Goal: Information Seeking & Learning: Learn about a topic

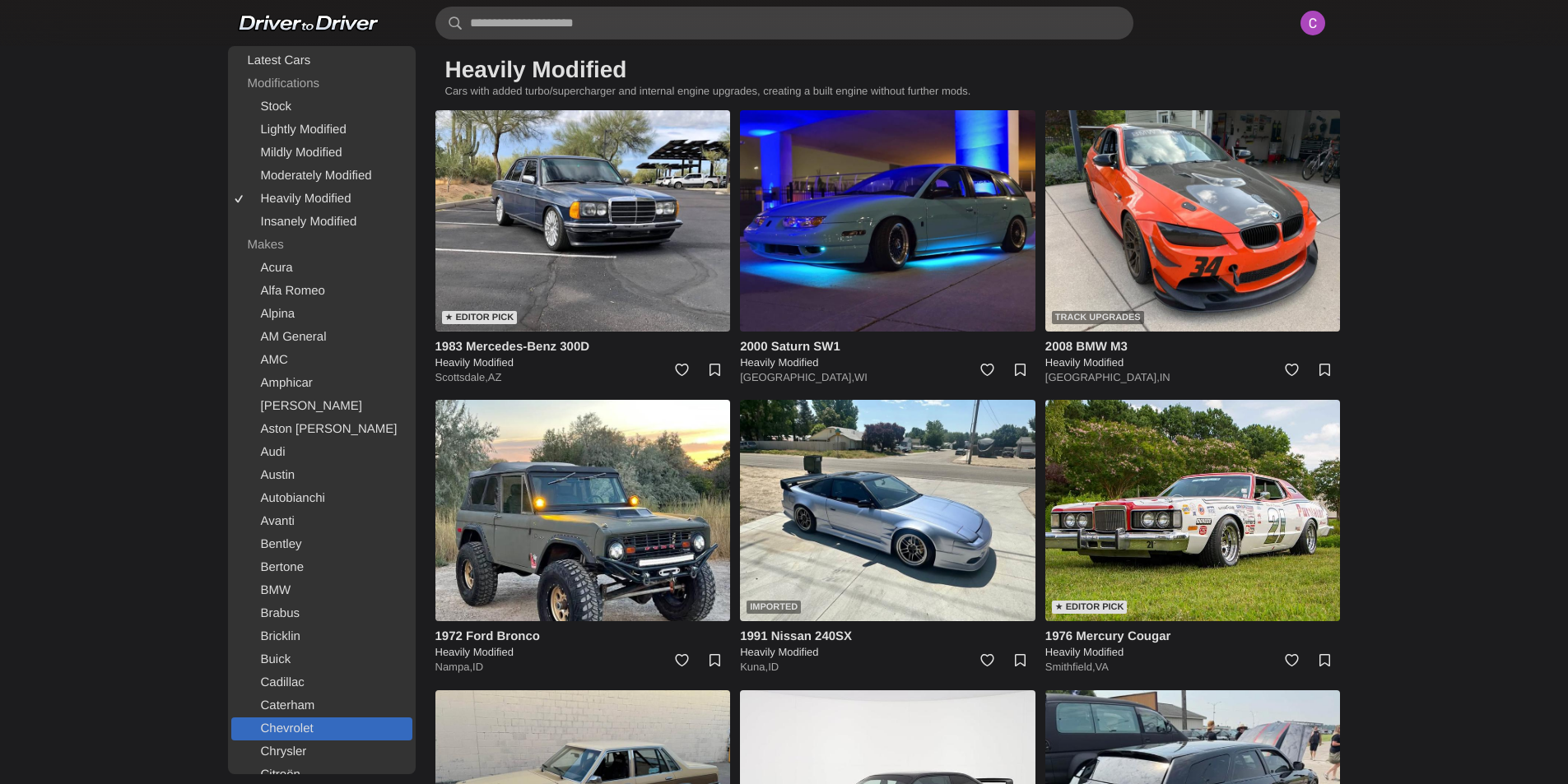
click at [327, 727] on link "Chevrolet" at bounding box center [322, 729] width 181 height 23
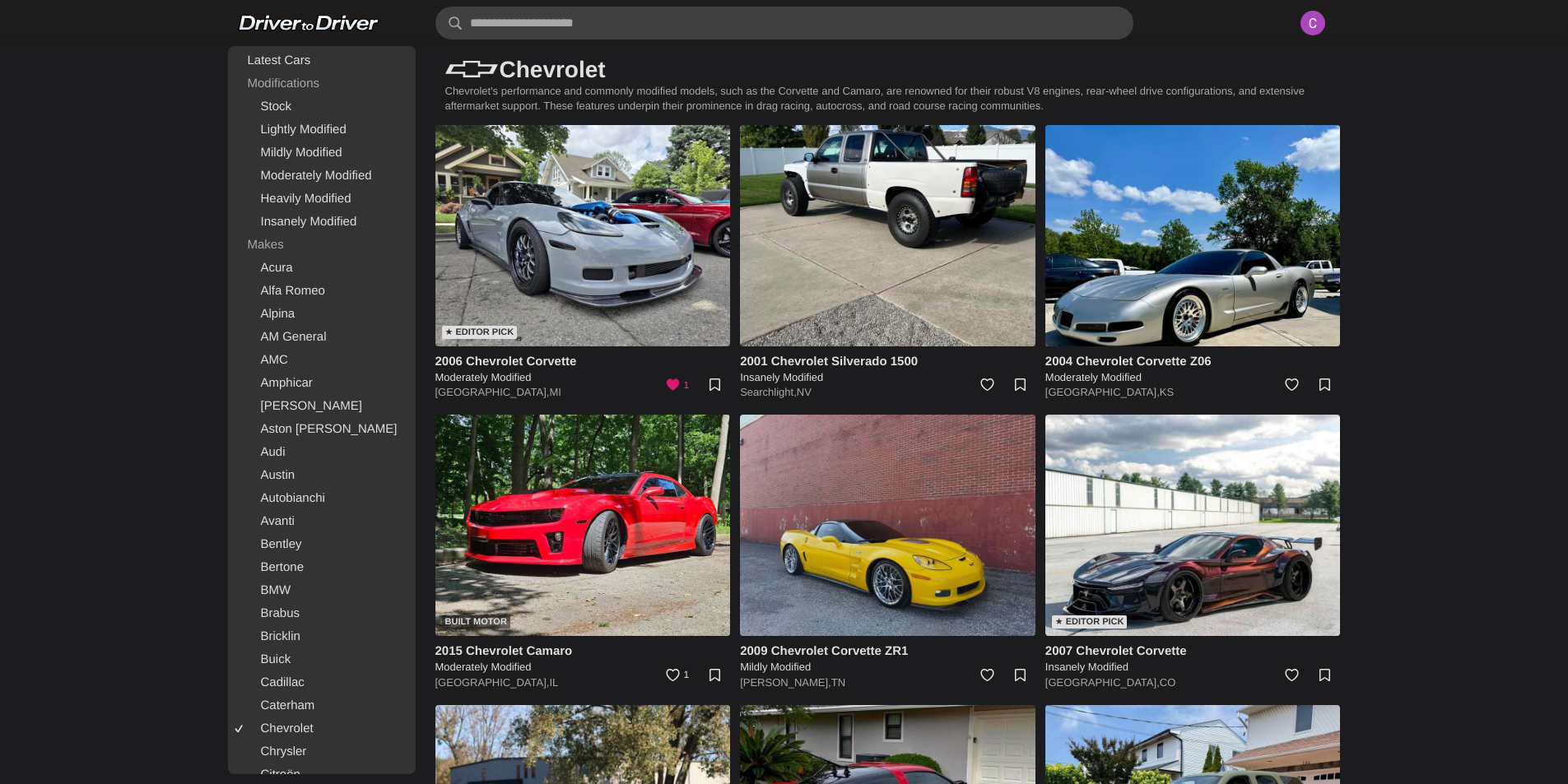
click at [881, 557] on img at bounding box center [887, 525] width 296 height 221
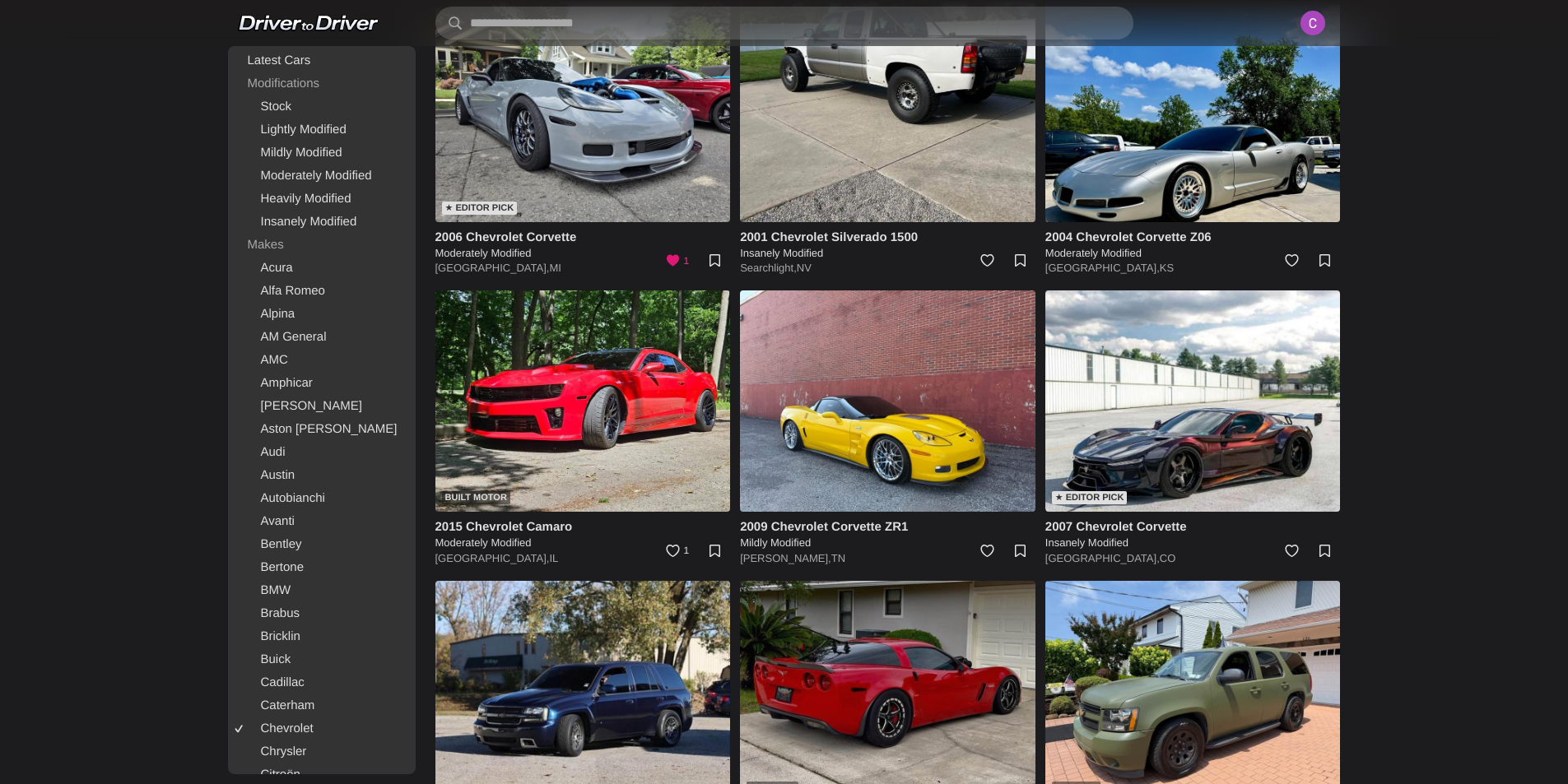
scroll to position [411, 0]
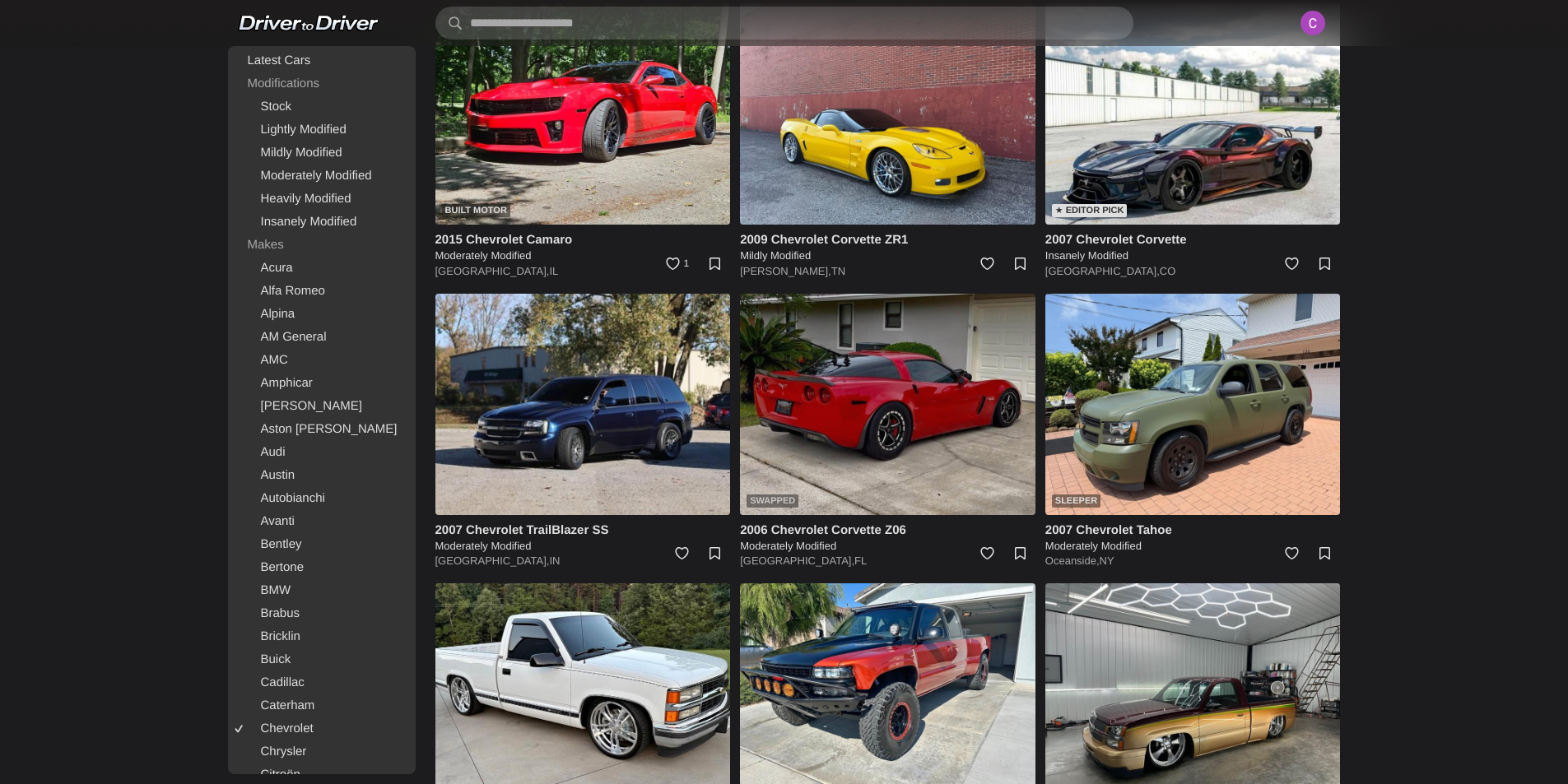
click at [887, 403] on img at bounding box center [887, 404] width 296 height 221
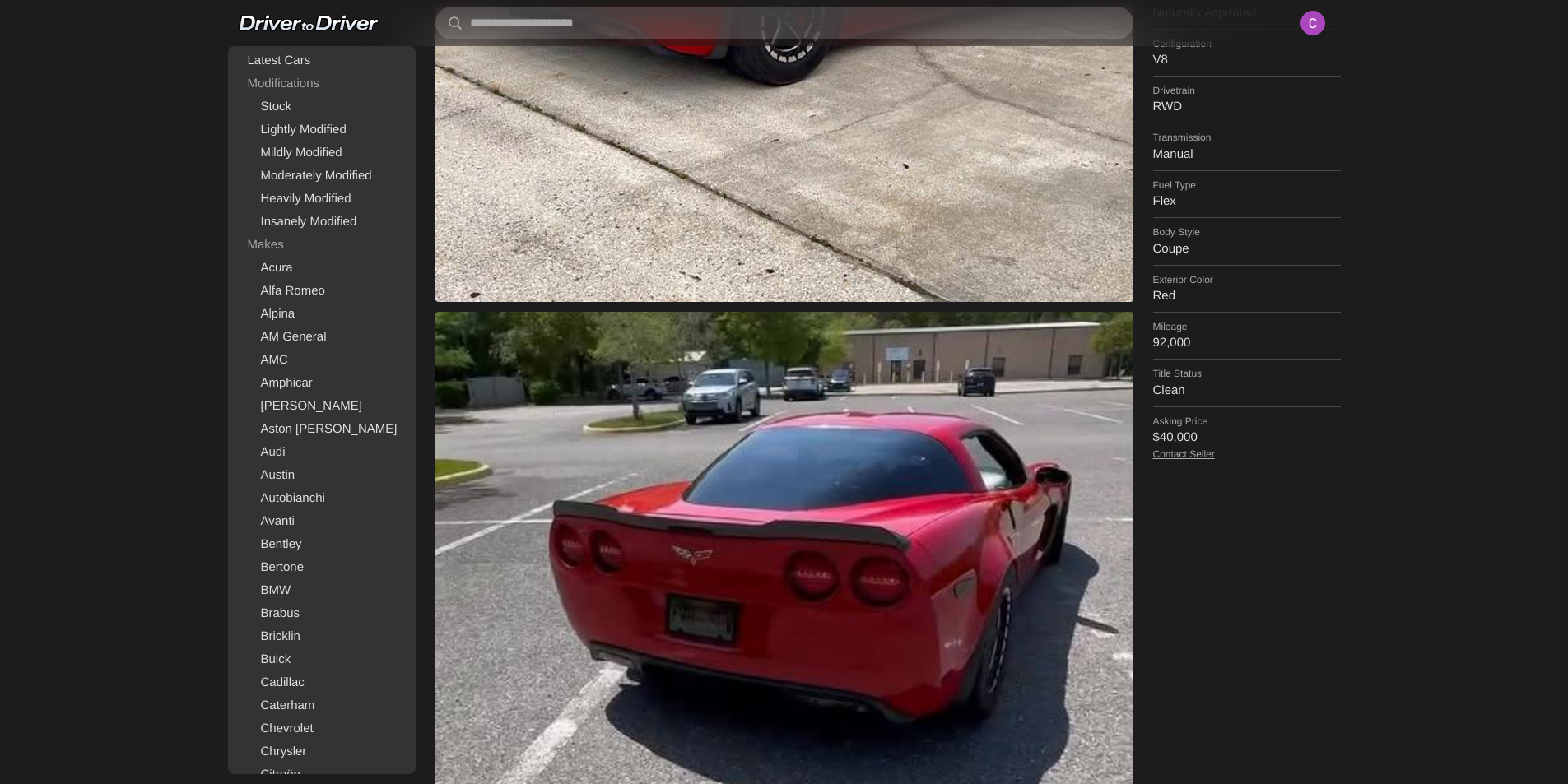
scroll to position [740, 0]
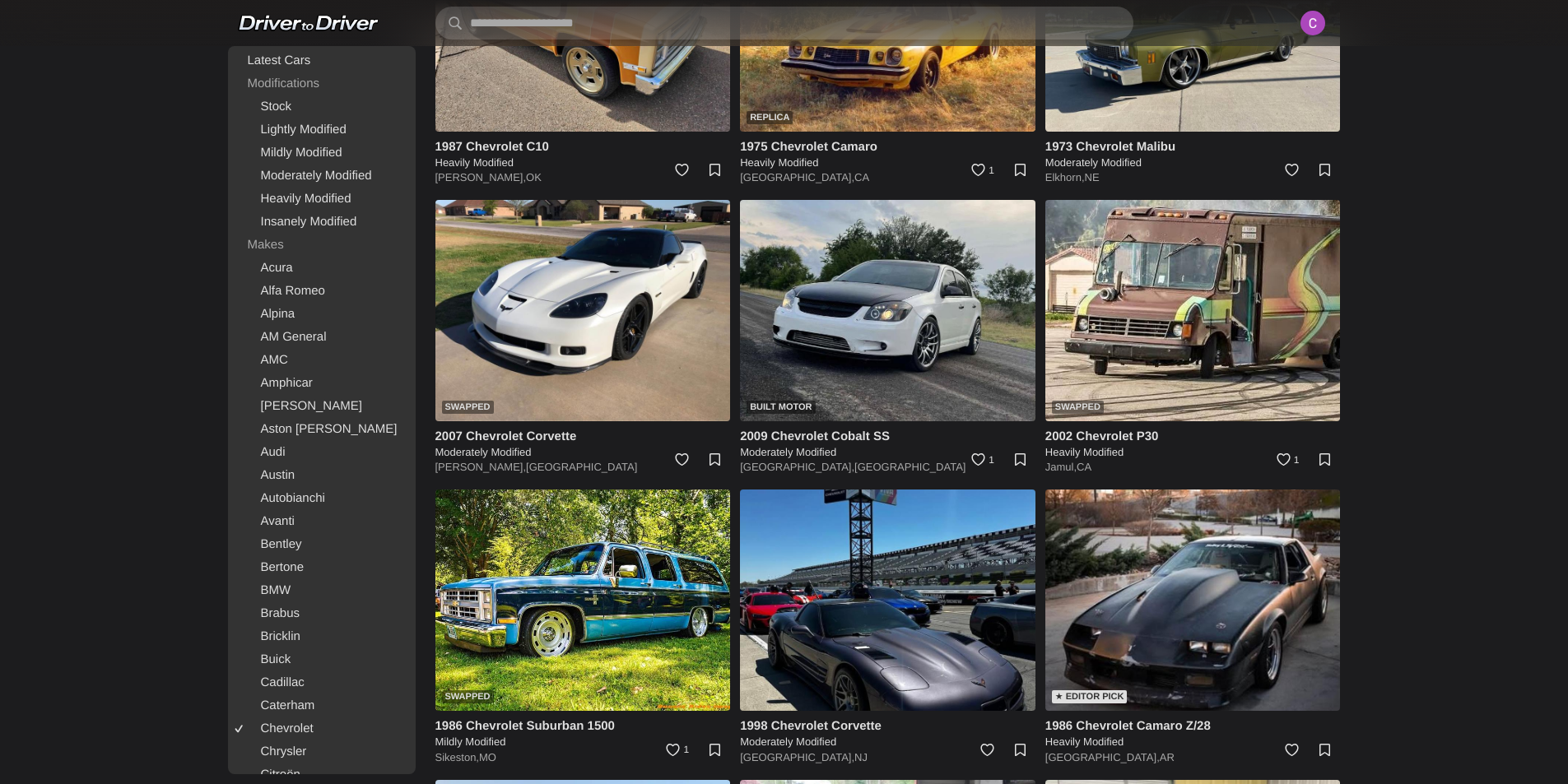
scroll to position [1727, 0]
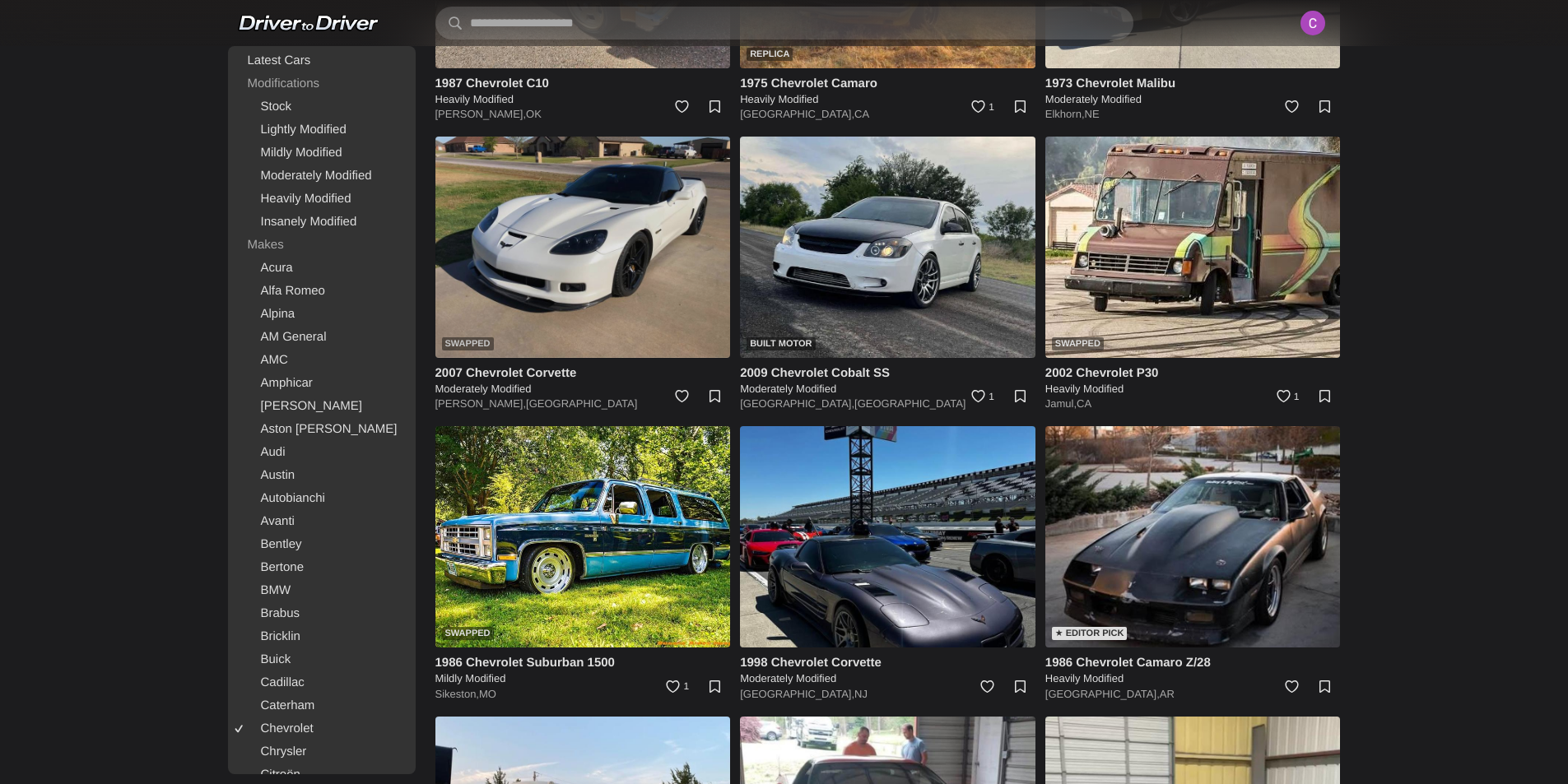
click at [566, 270] on img at bounding box center [583, 247] width 296 height 221
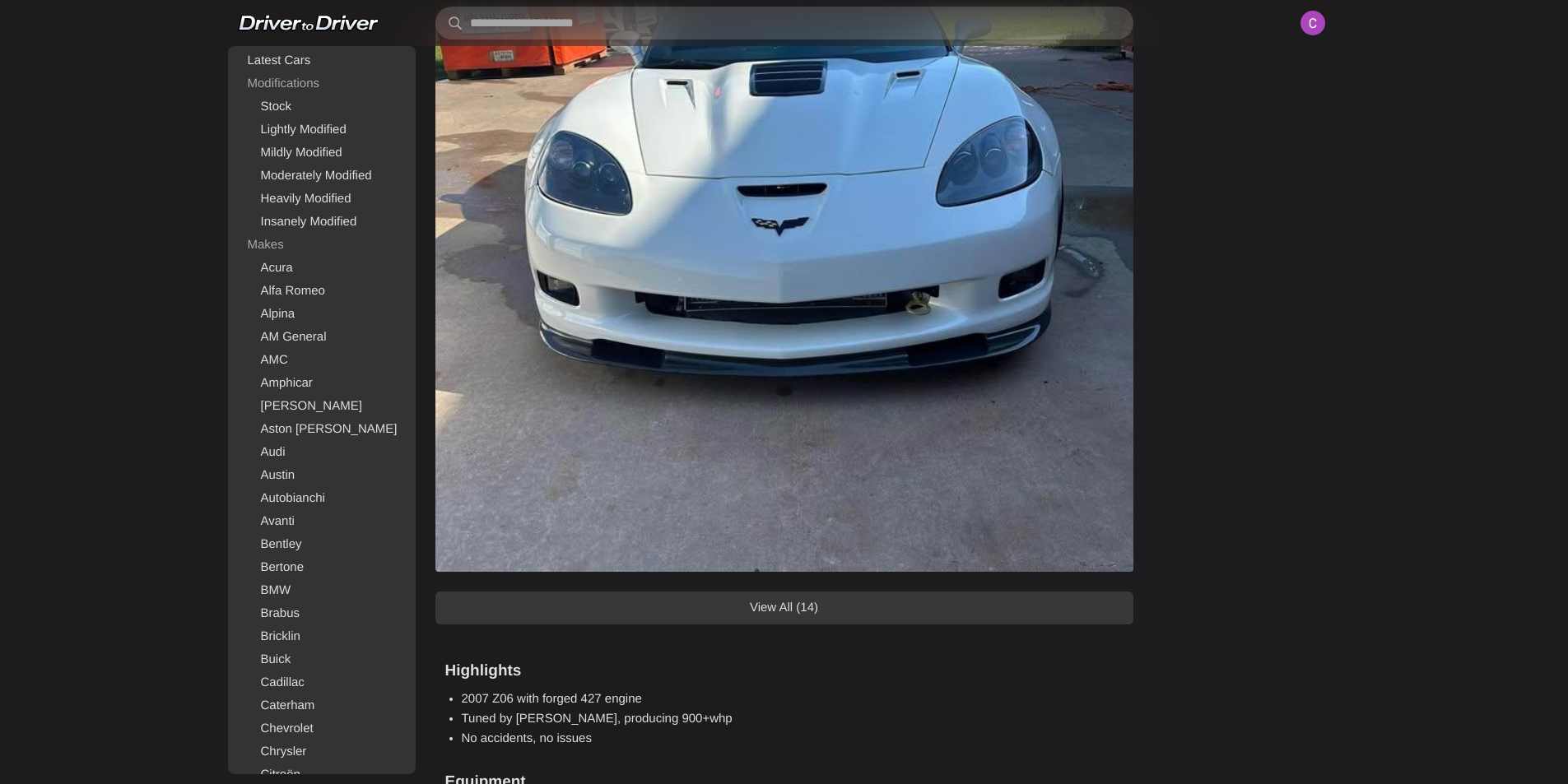
scroll to position [1481, 0]
click at [903, 619] on link "View All (14)" at bounding box center [784, 609] width 698 height 33
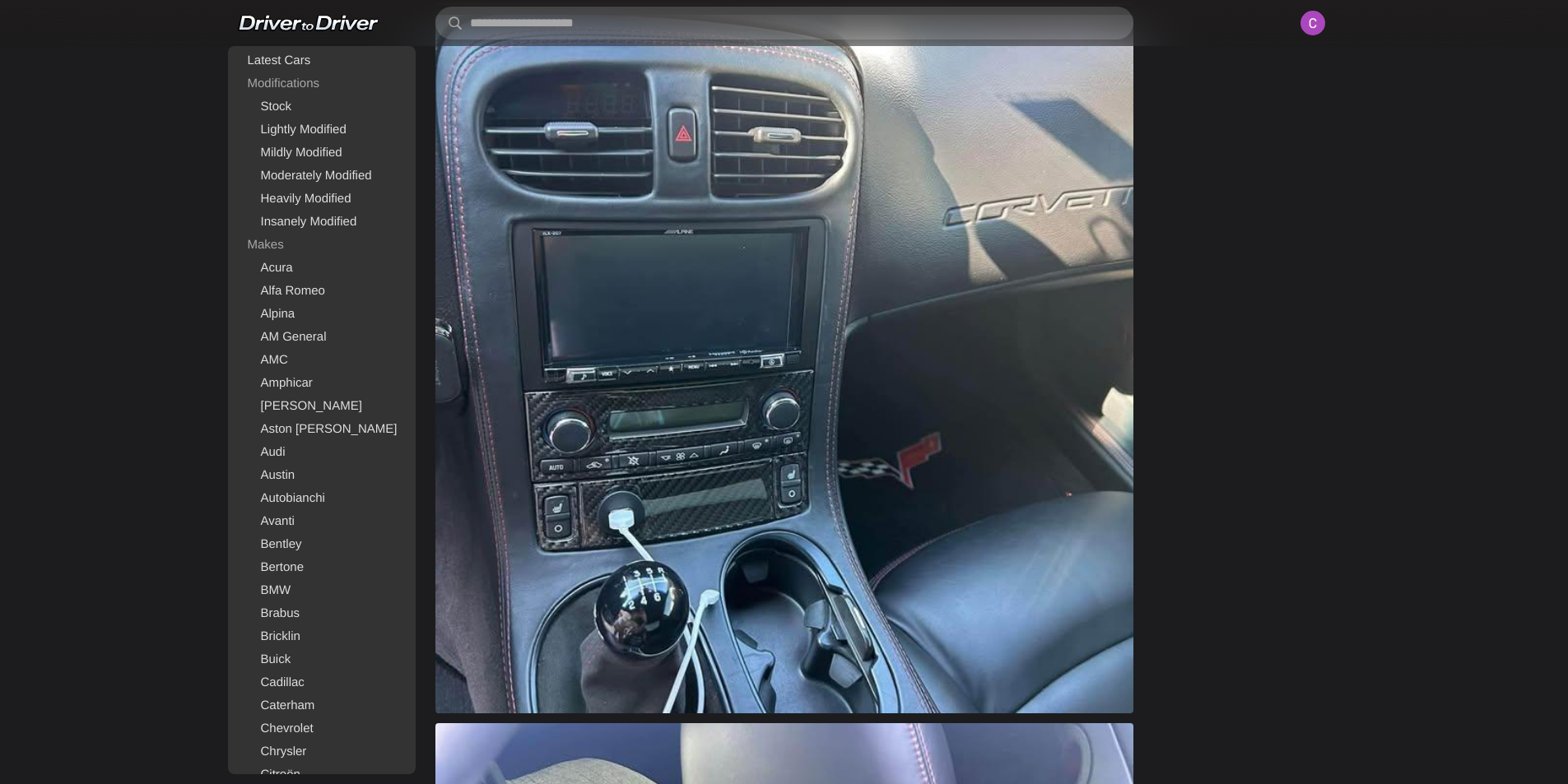
scroll to position [5100, 0]
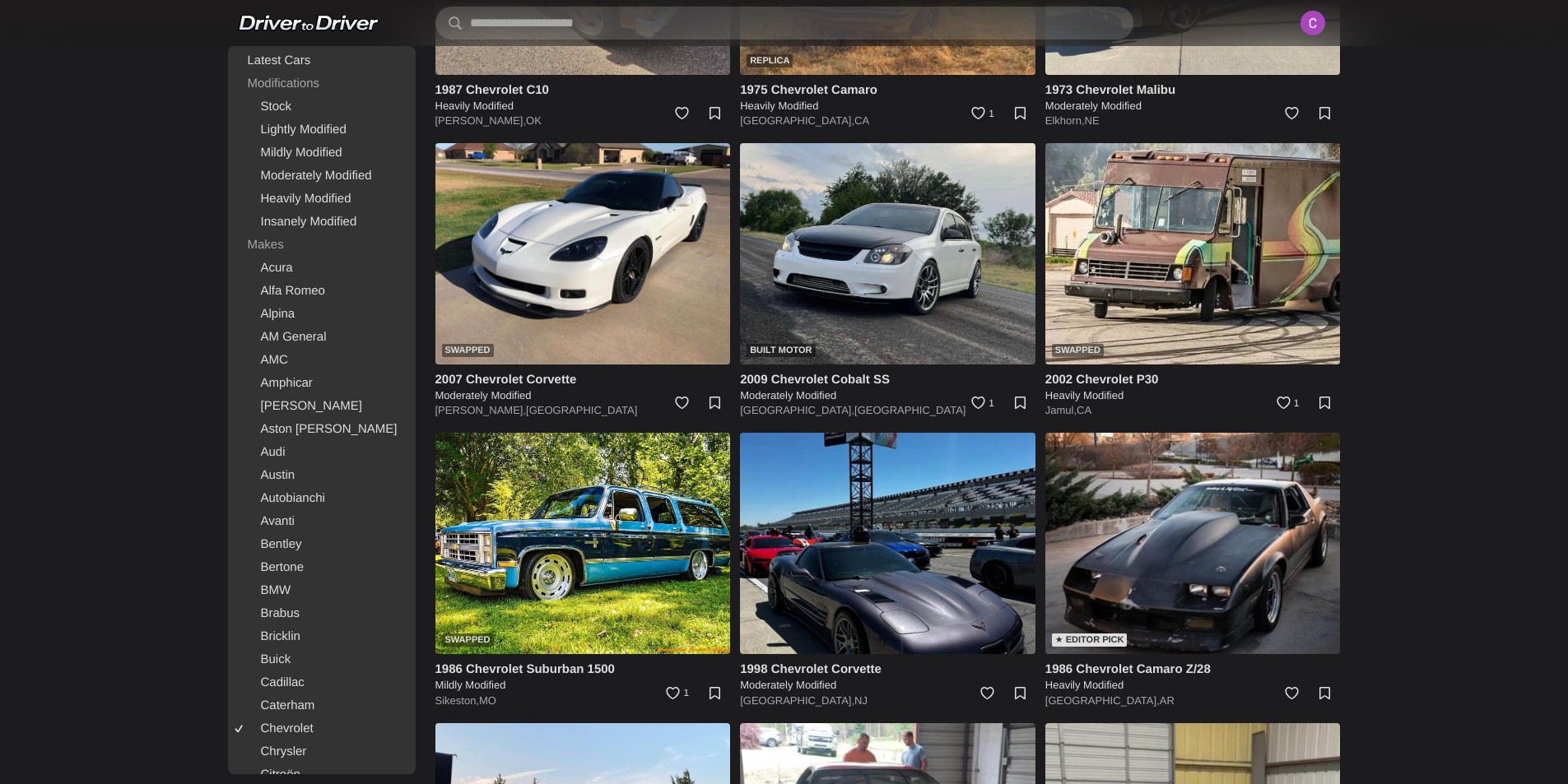
scroll to position [2090, 0]
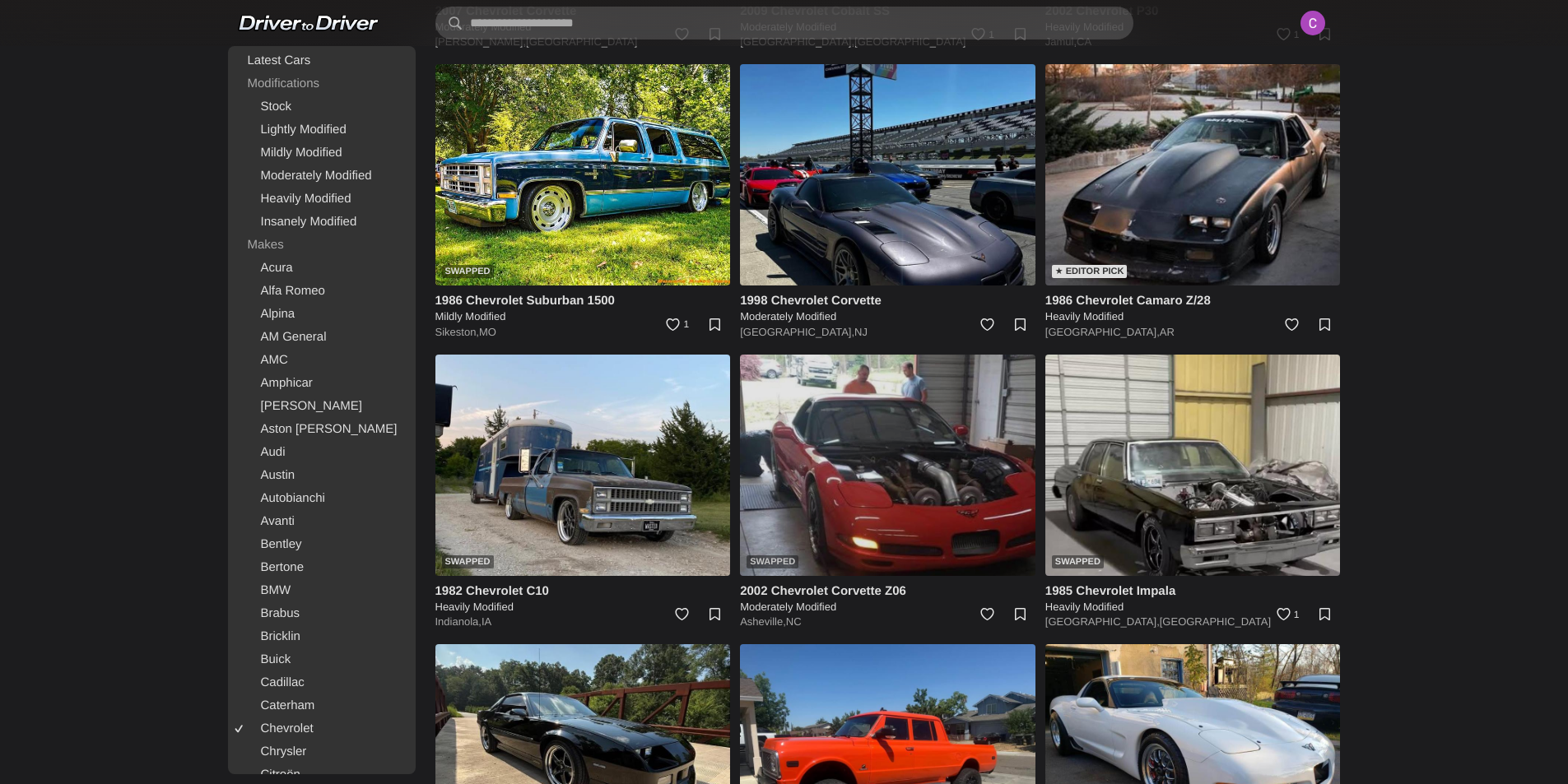
click at [843, 465] on img at bounding box center [887, 465] width 296 height 221
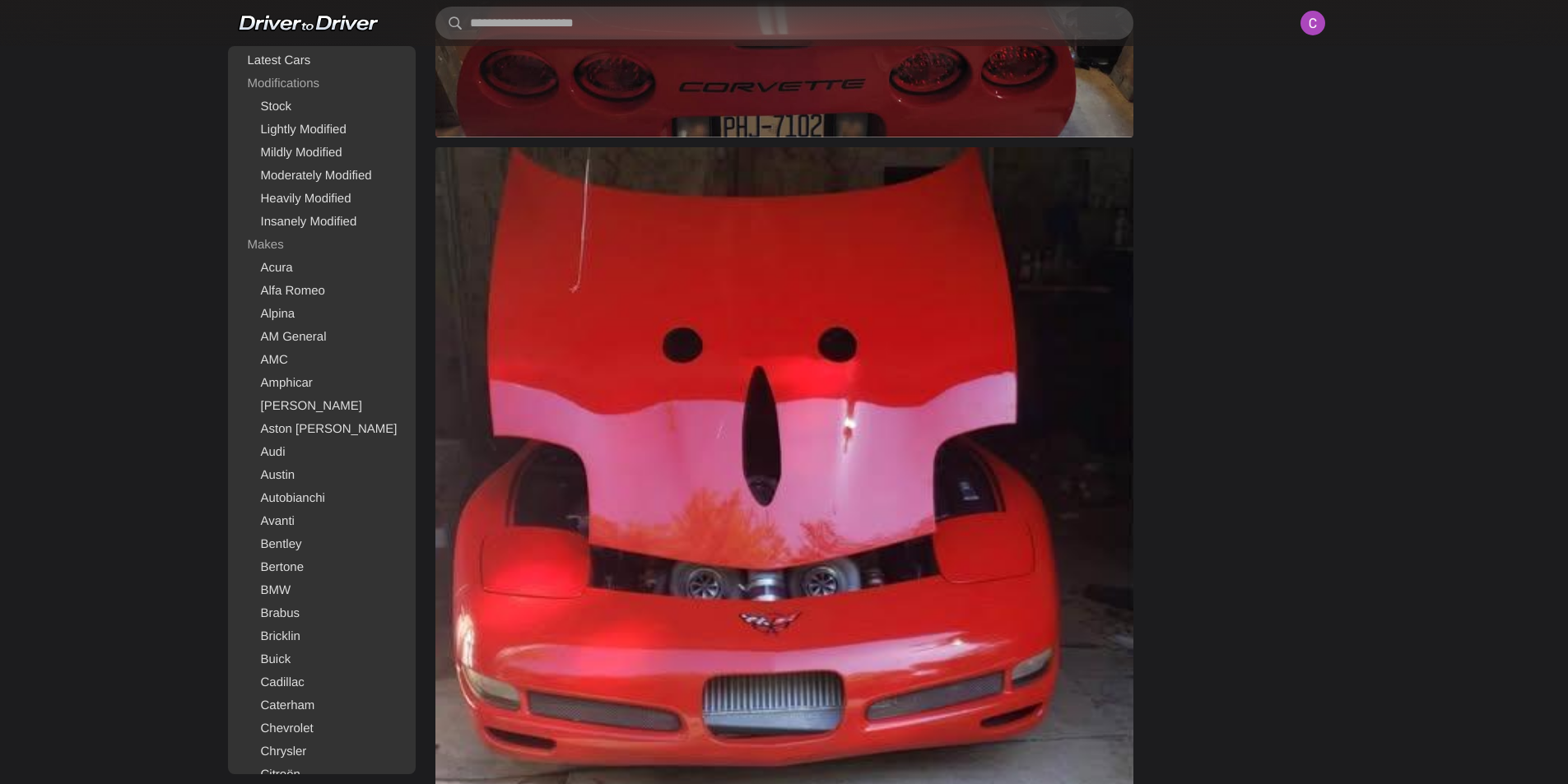
scroll to position [1316, 0]
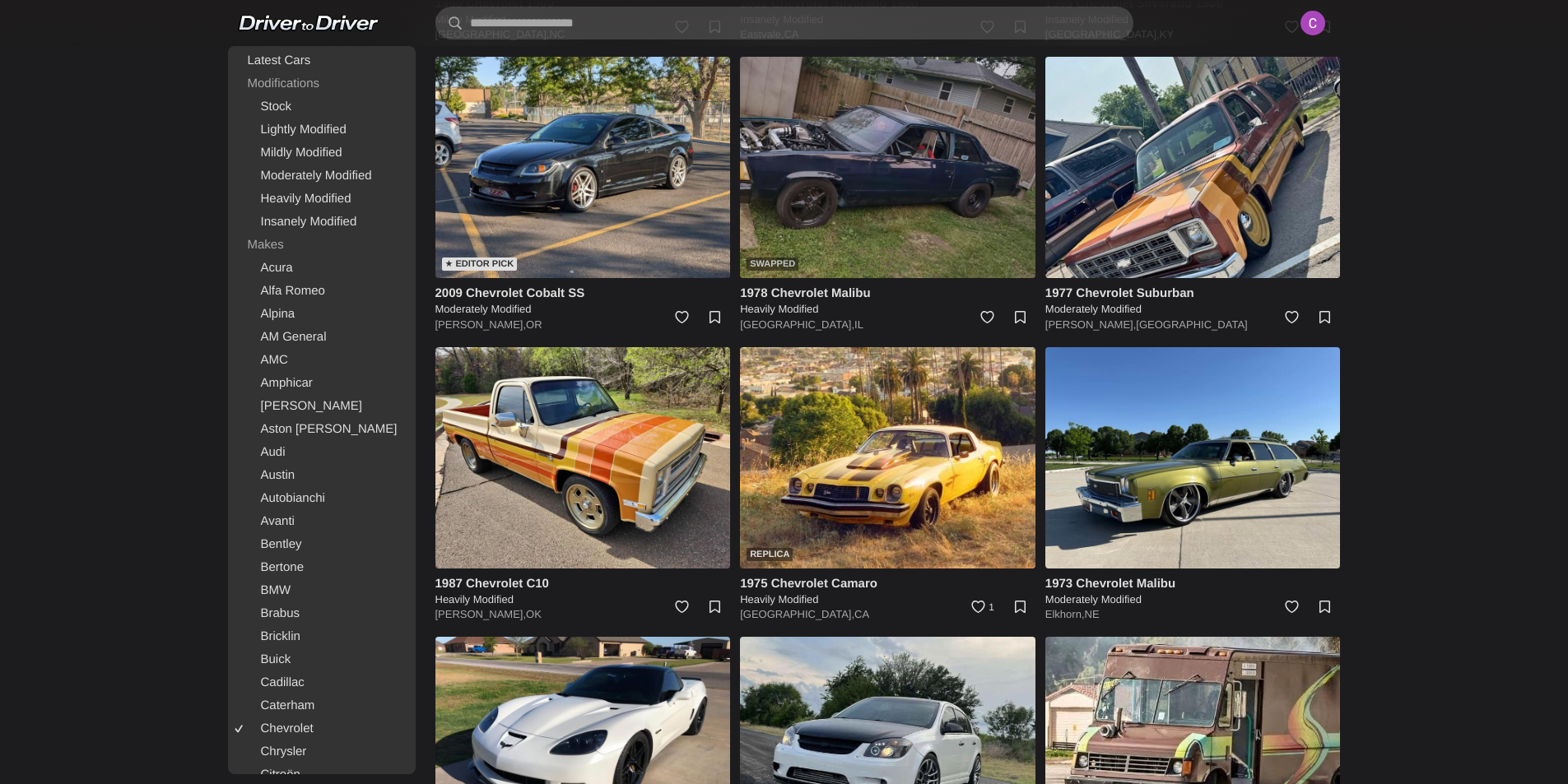
scroll to position [938, 0]
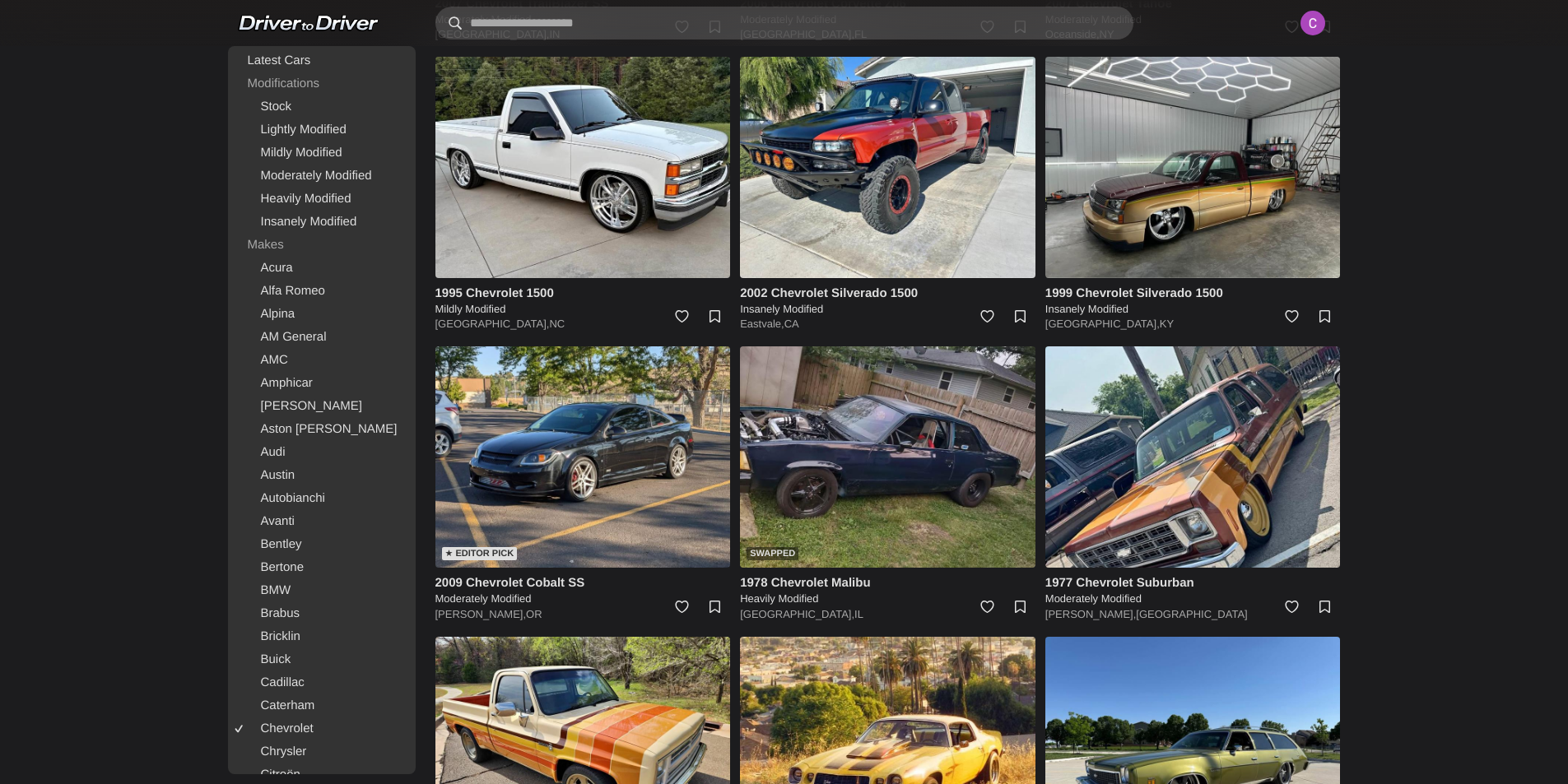
click at [605, 12] on input "text" at bounding box center [784, 23] width 698 height 33
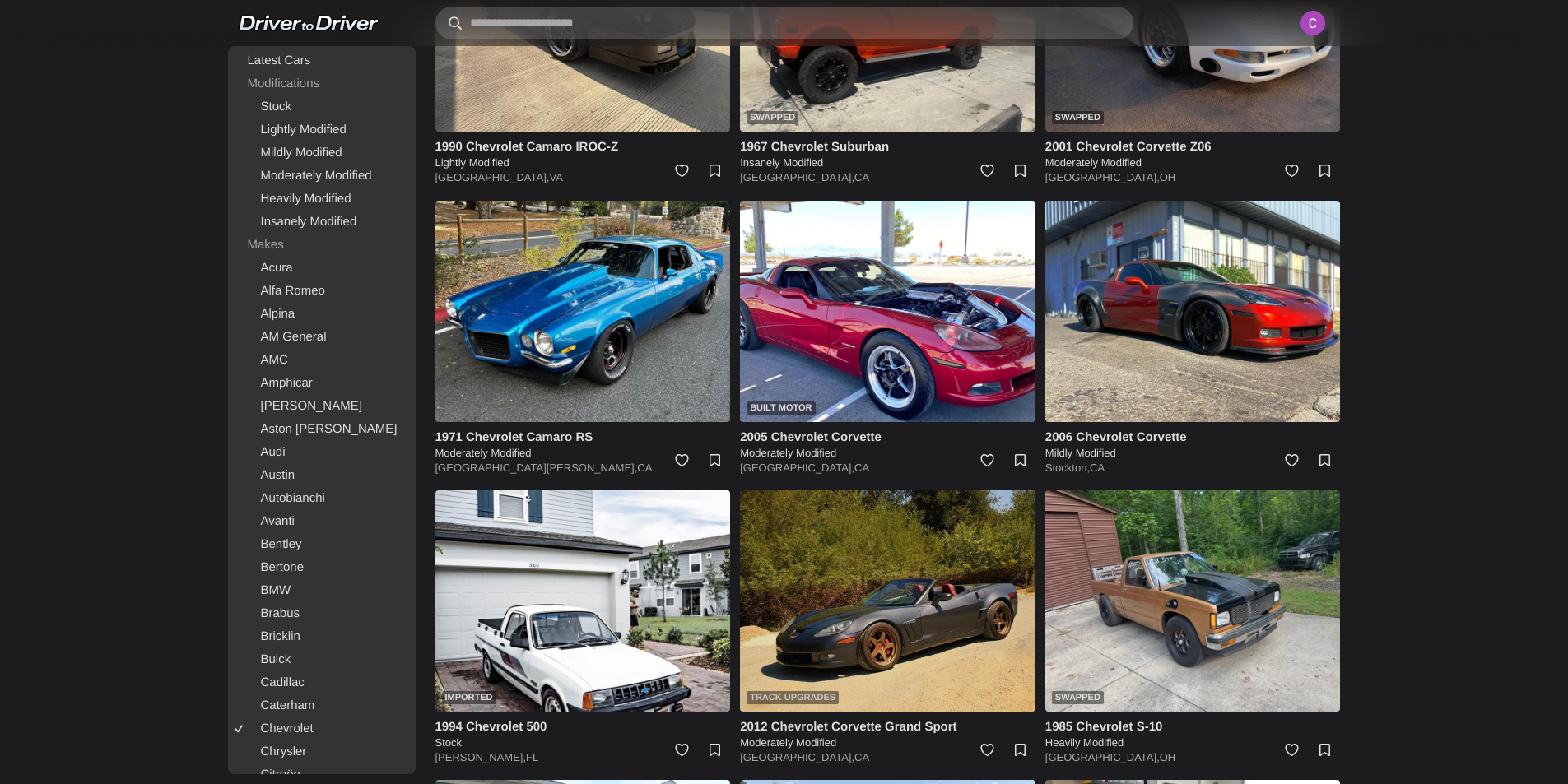
scroll to position [2912, 0]
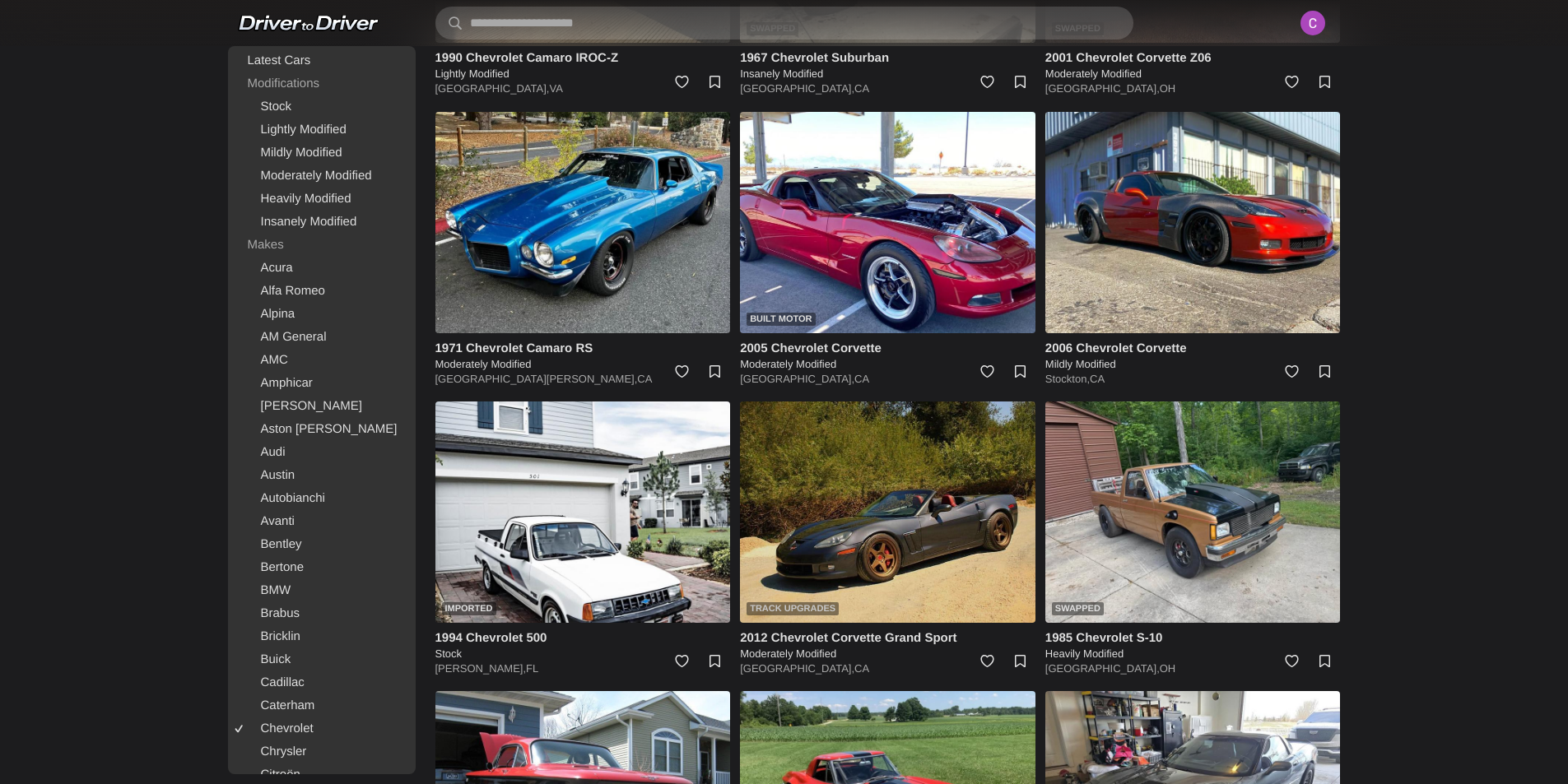
click at [915, 501] on img at bounding box center [887, 512] width 296 height 221
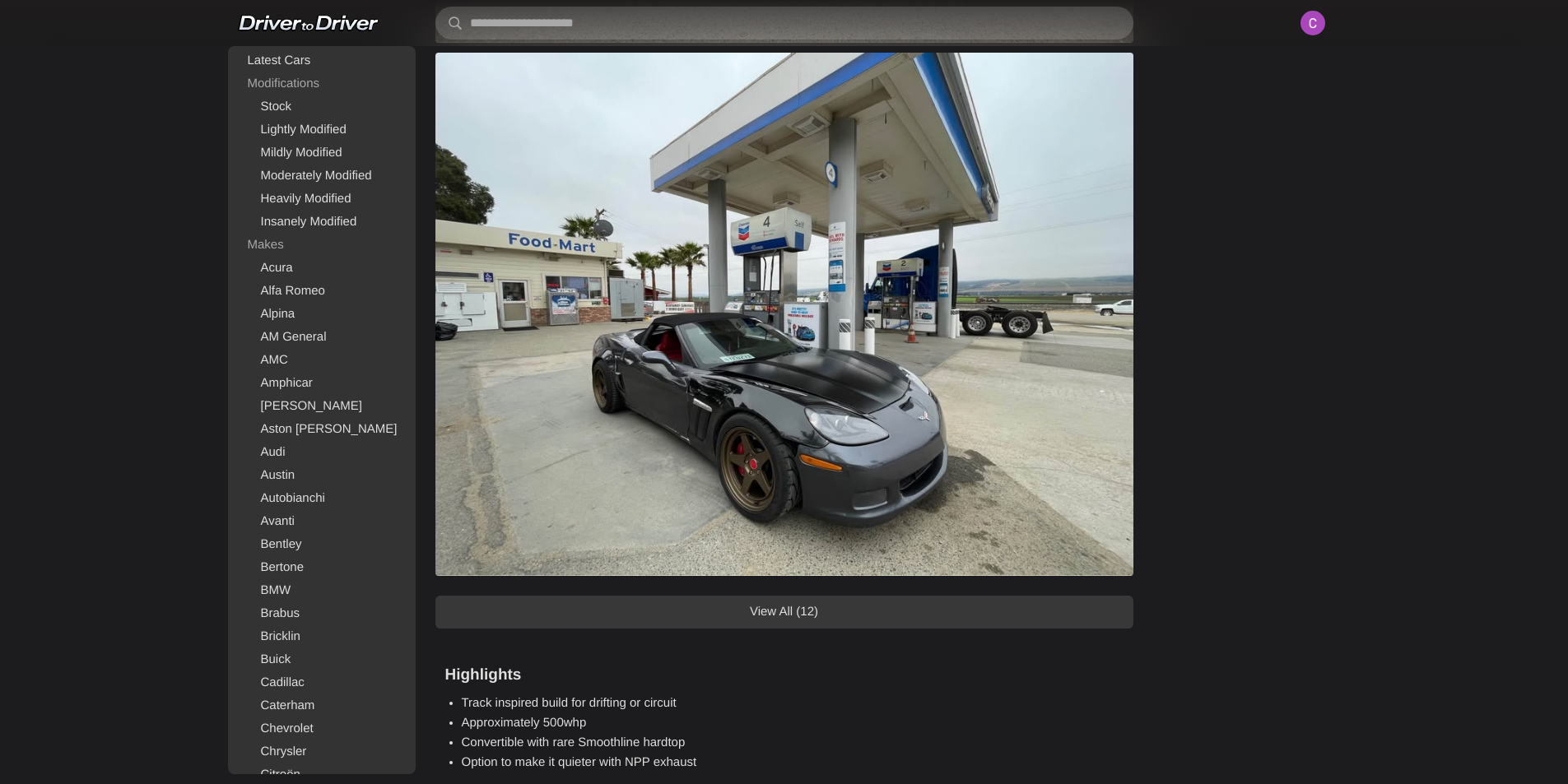
scroll to position [1316, 0]
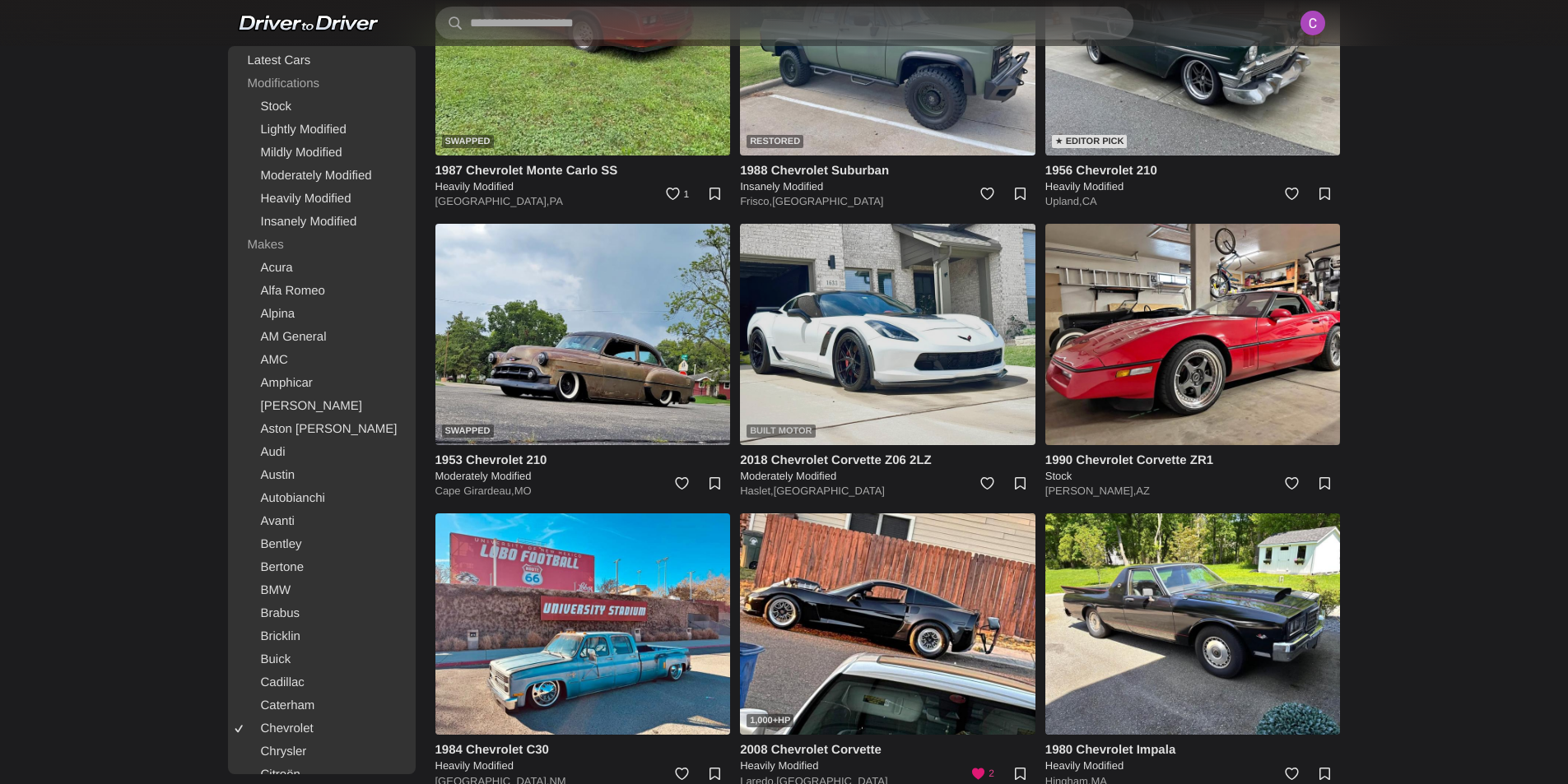
scroll to position [3981, 0]
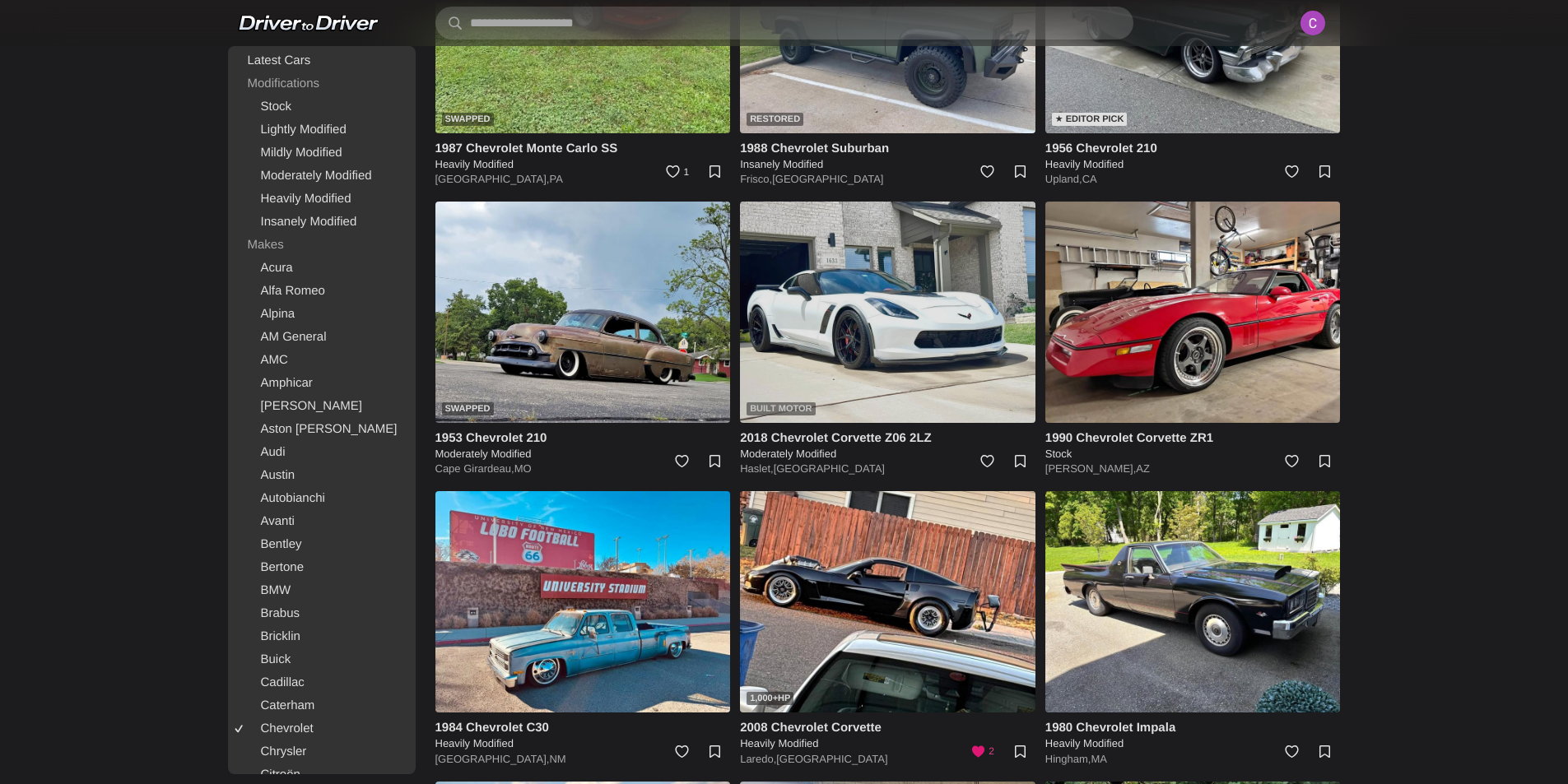
click at [853, 354] on img at bounding box center [887, 312] width 296 height 221
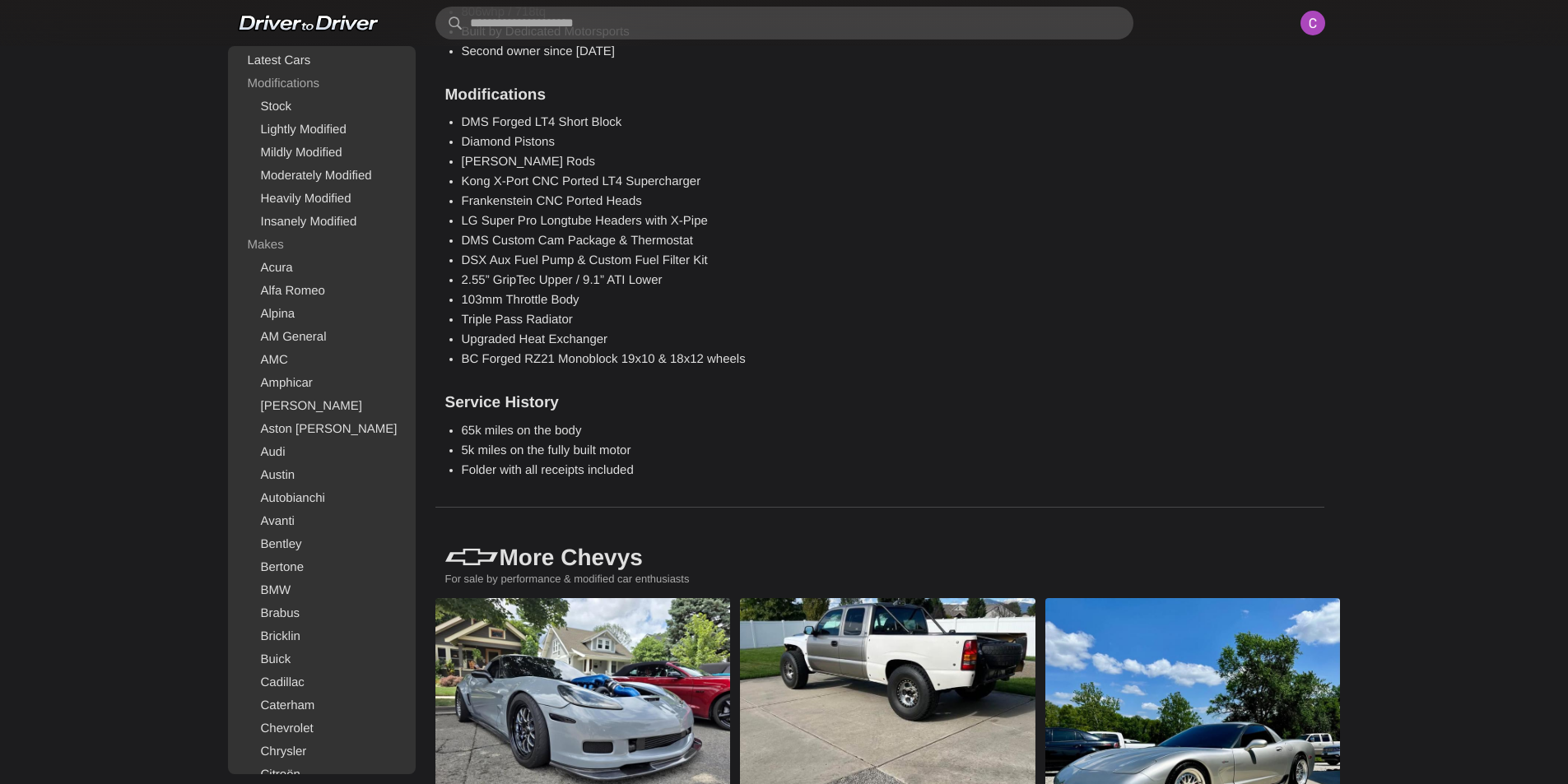
scroll to position [1892, 0]
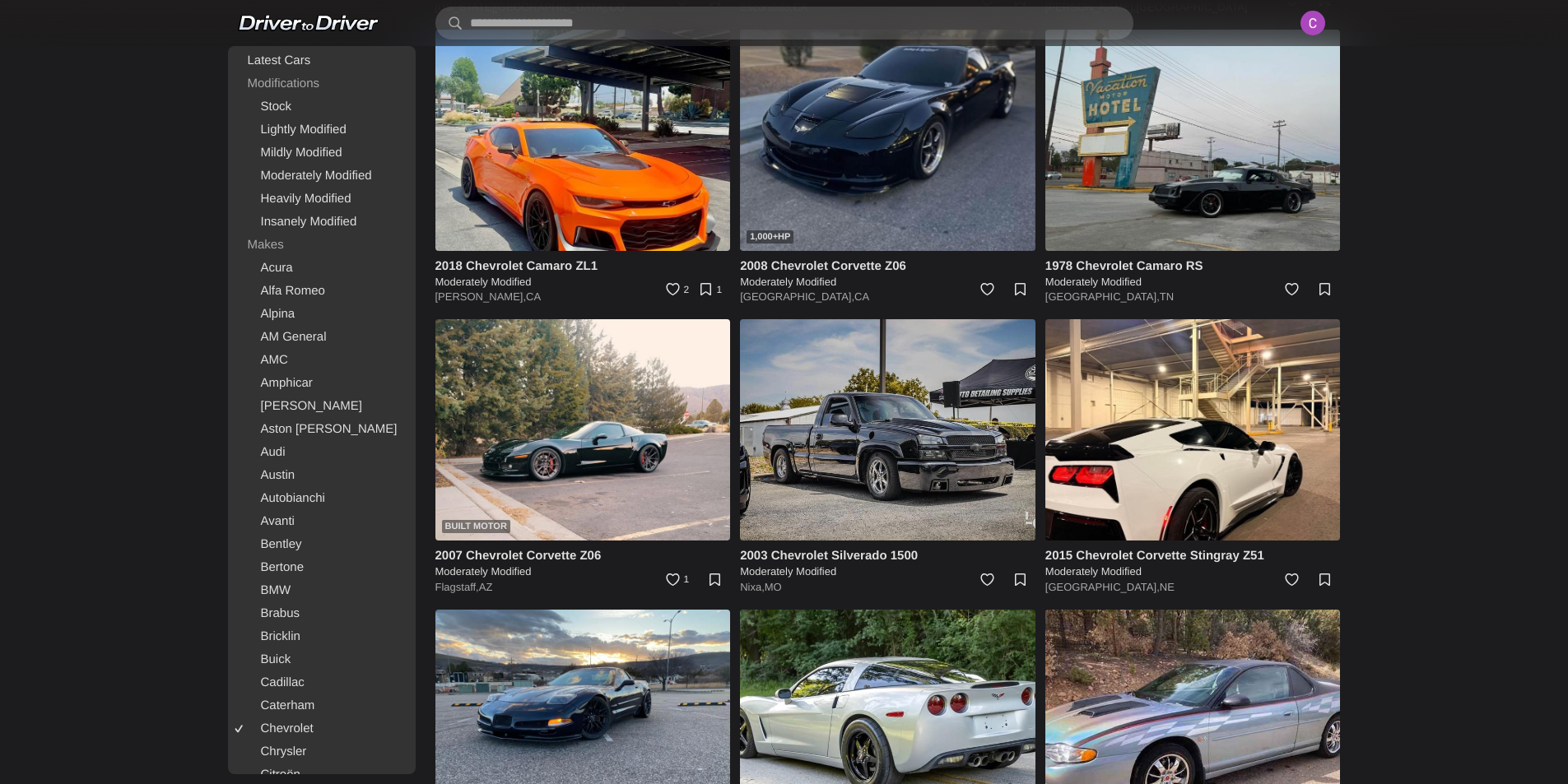
scroll to position [9082, 0]
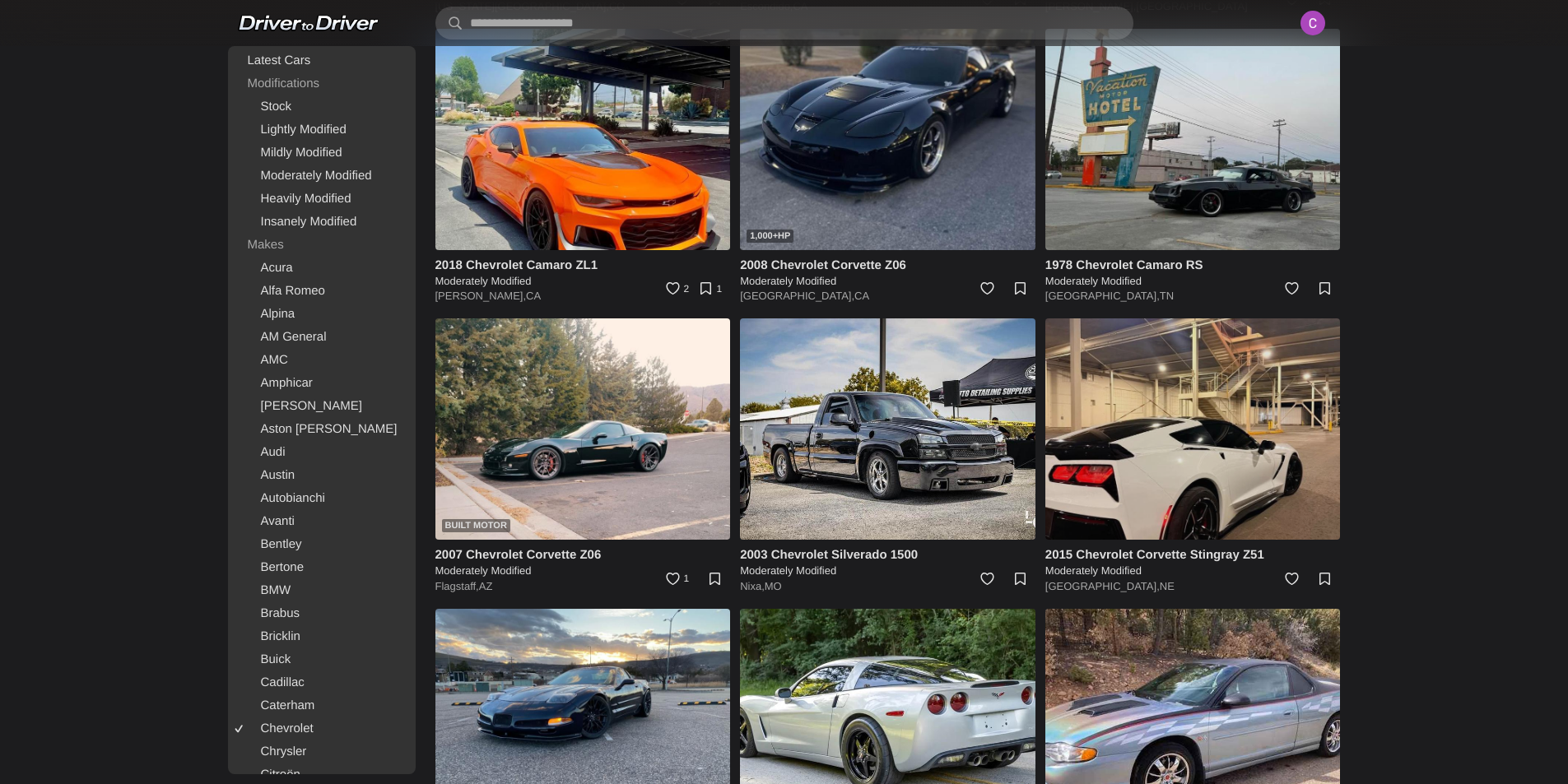
click at [1121, 496] on img at bounding box center [1193, 429] width 296 height 221
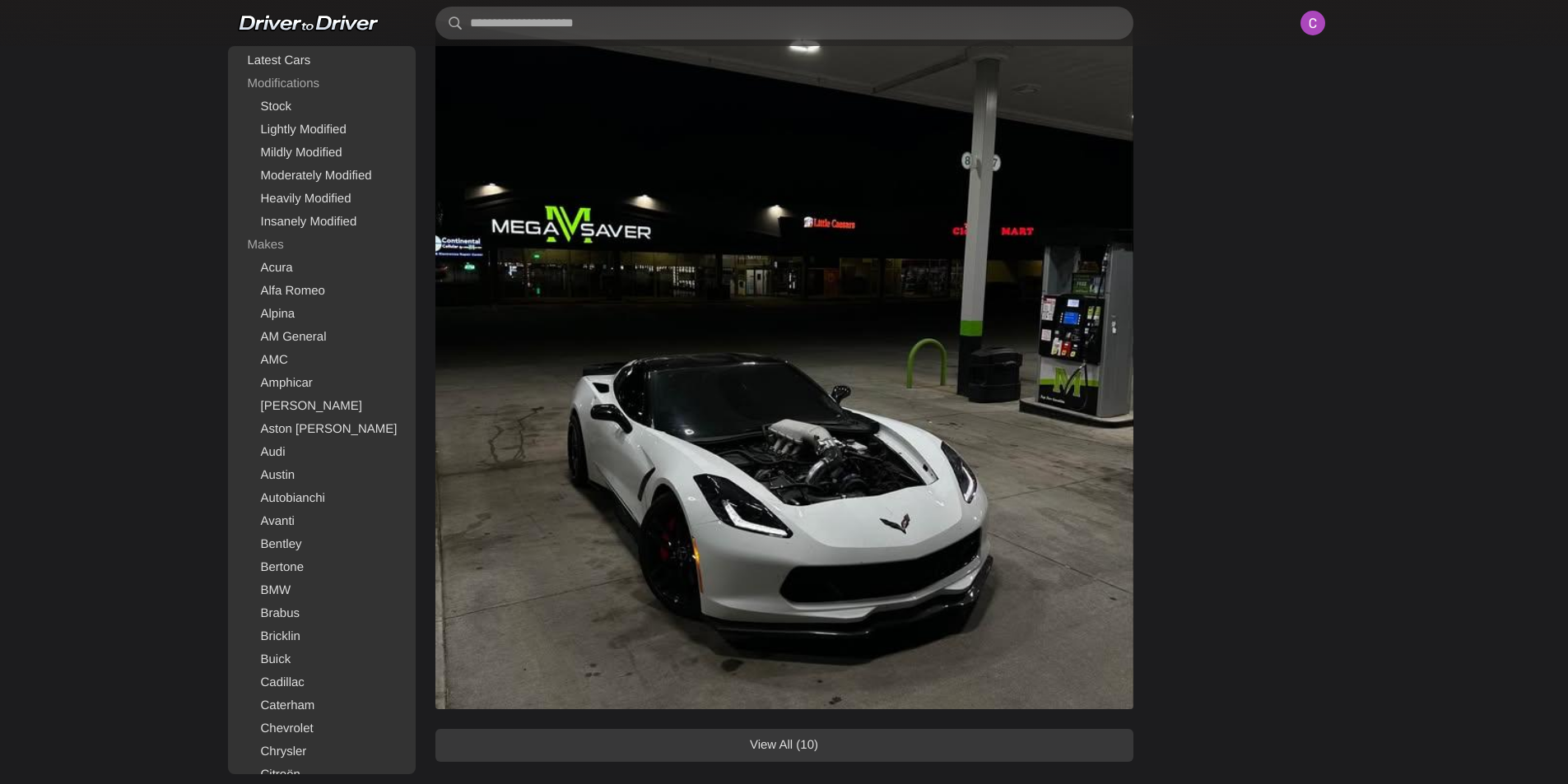
scroll to position [1974, 0]
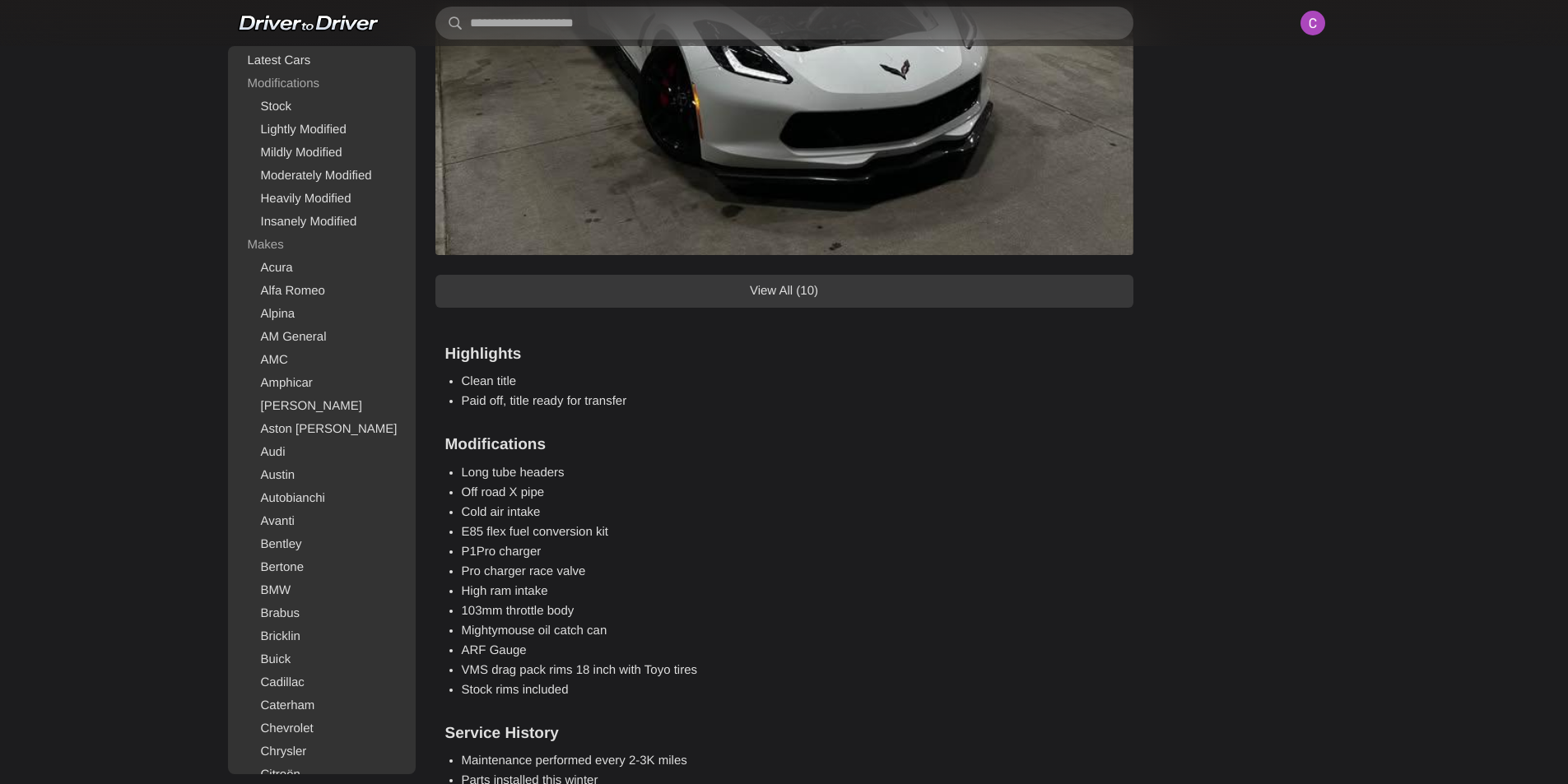
click at [903, 296] on link "View All (10)" at bounding box center [784, 292] width 698 height 33
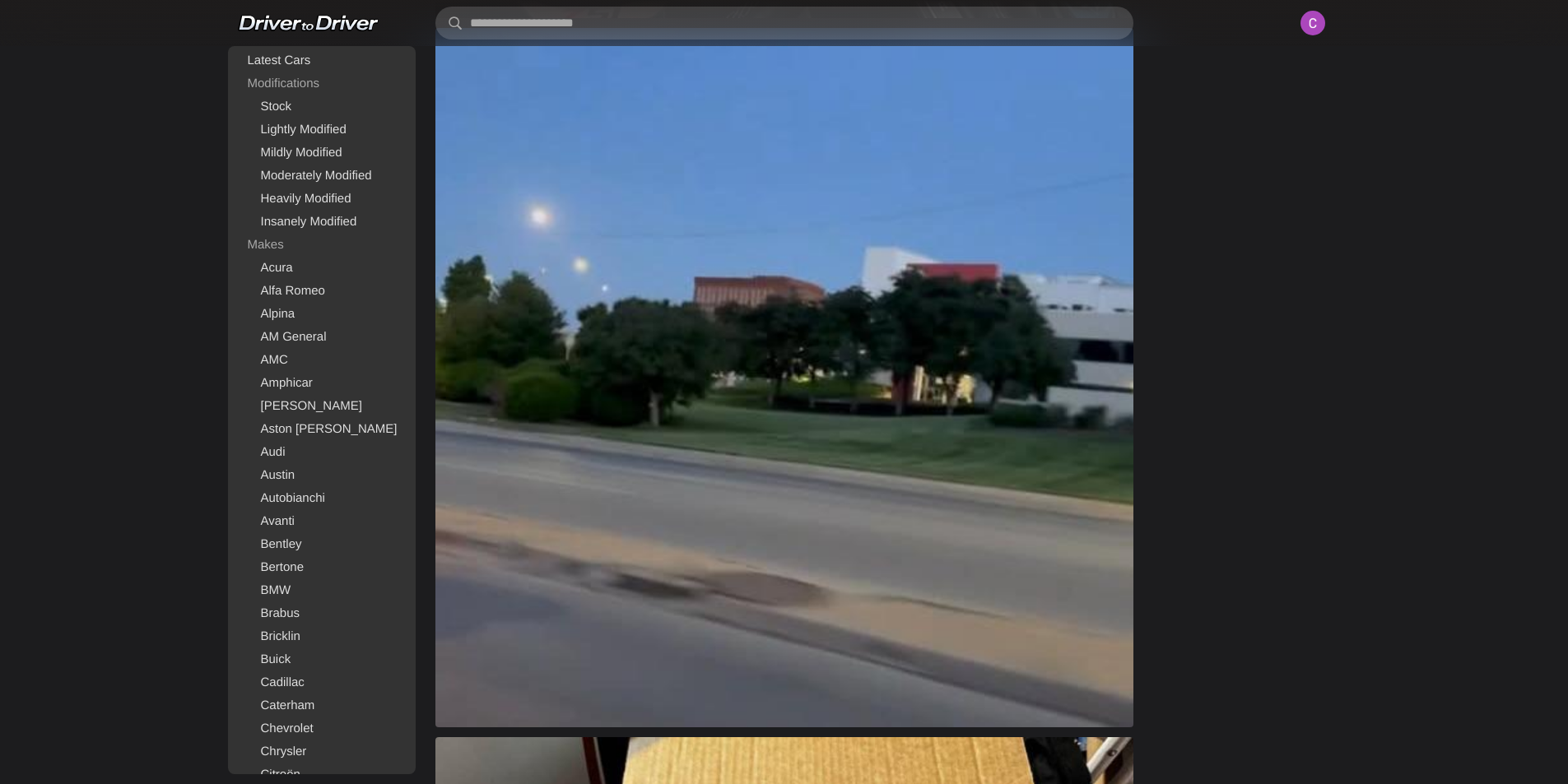
scroll to position [5100, 0]
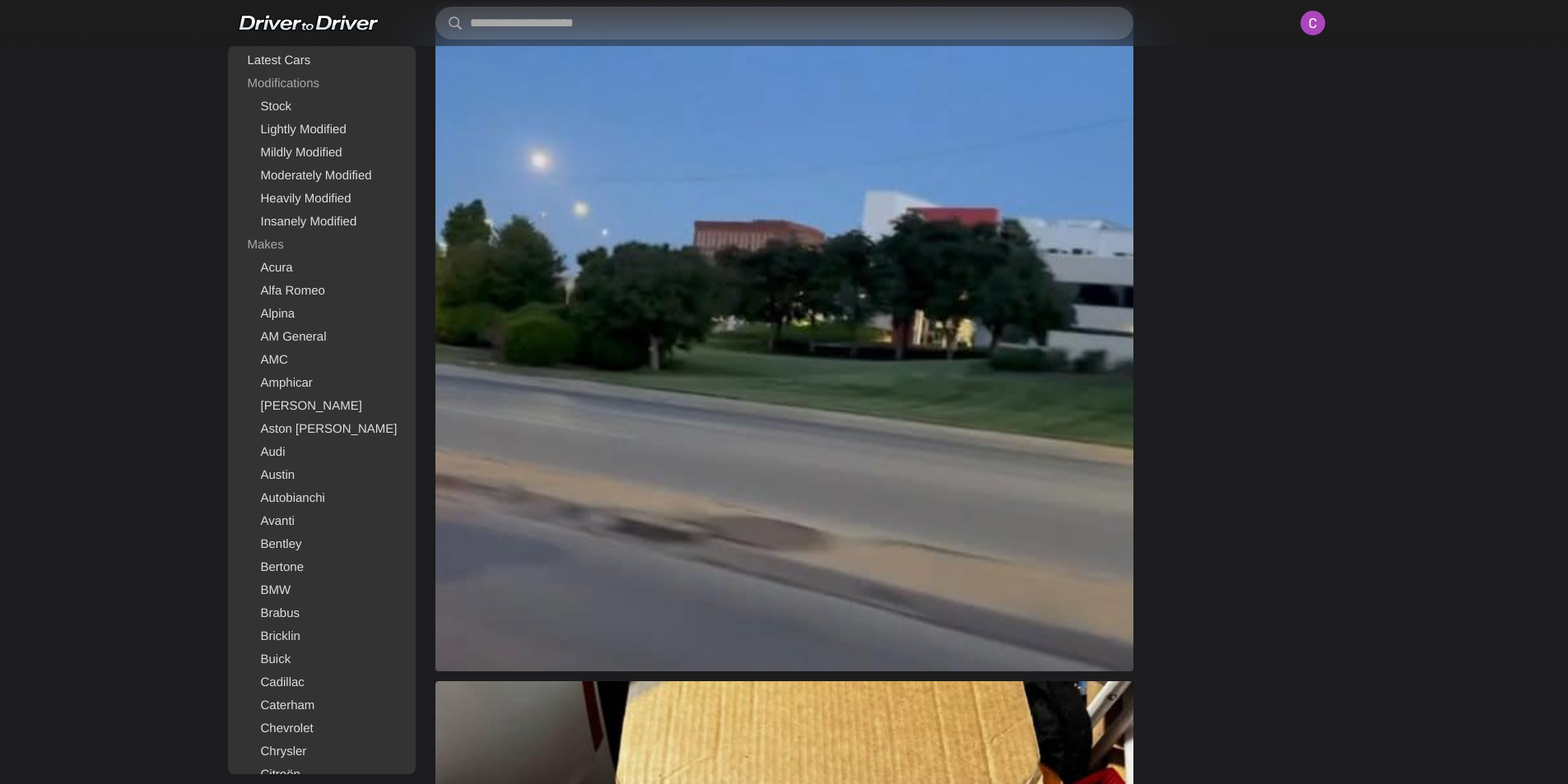
click at [859, 344] on img at bounding box center [784, 321] width 698 height 699
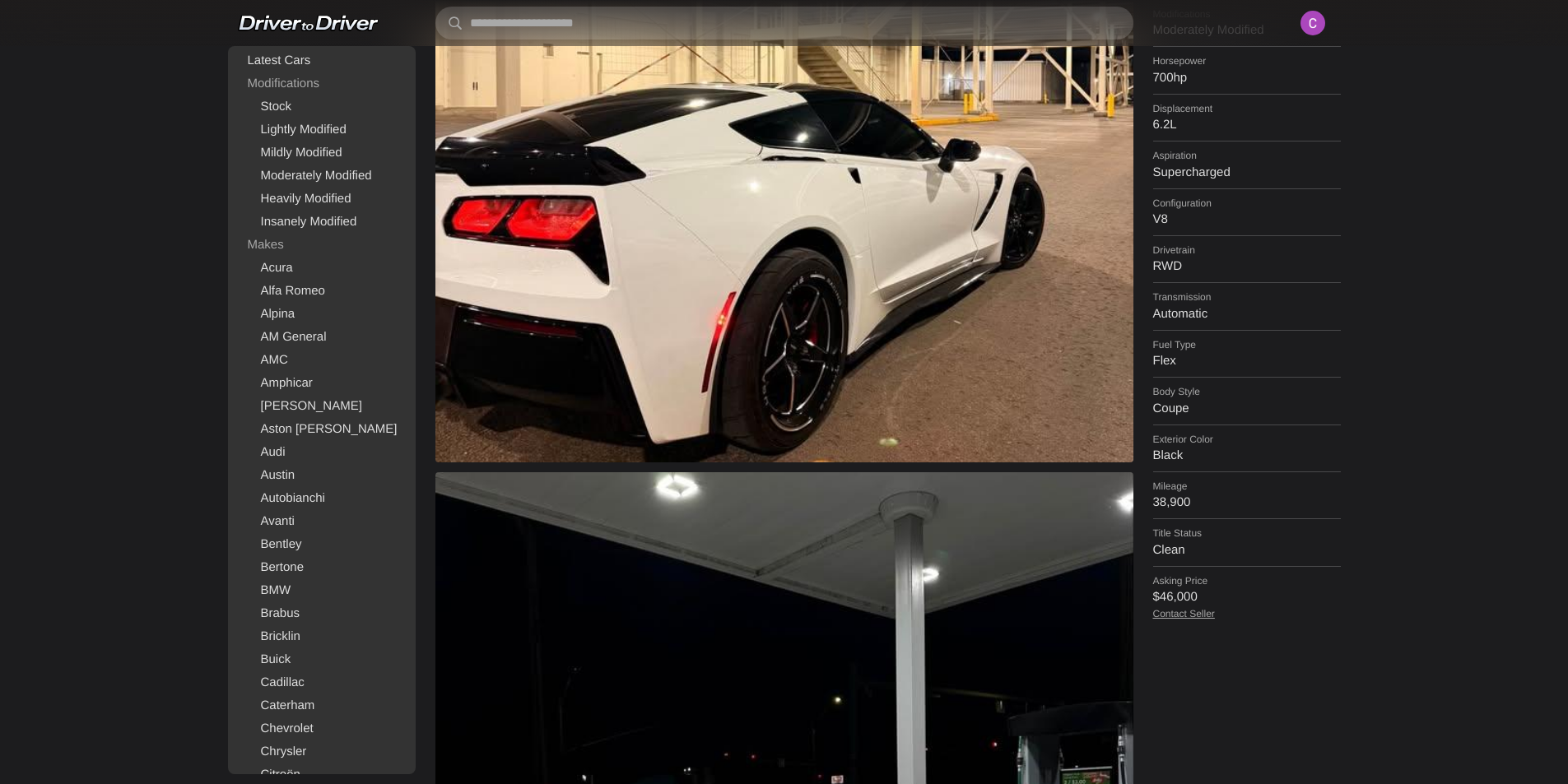
scroll to position [0, 0]
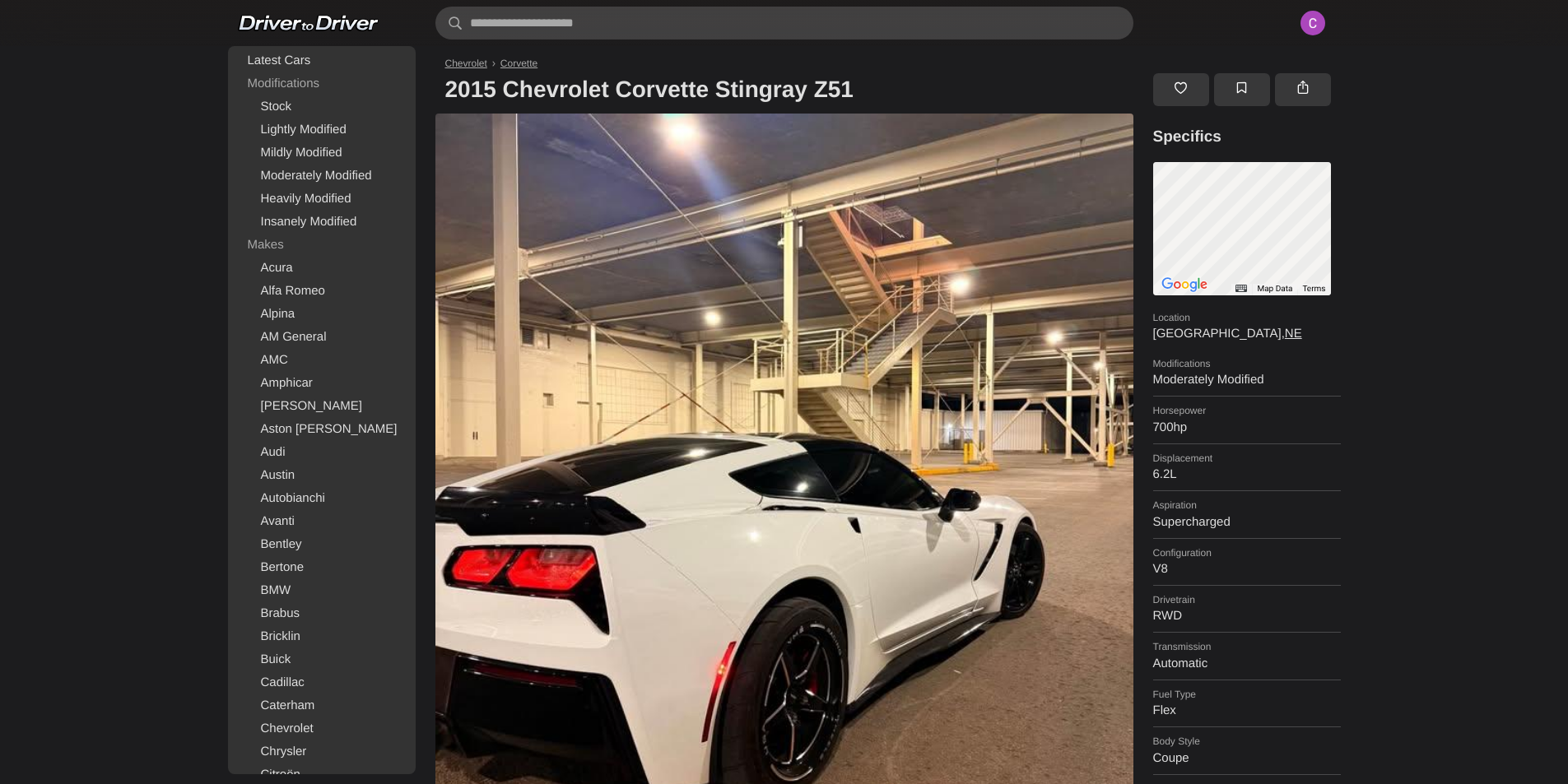
click at [809, 91] on h1 "2015 Chevrolet Corvette Stingray Z51" at bounding box center [789, 89] width 708 height 47
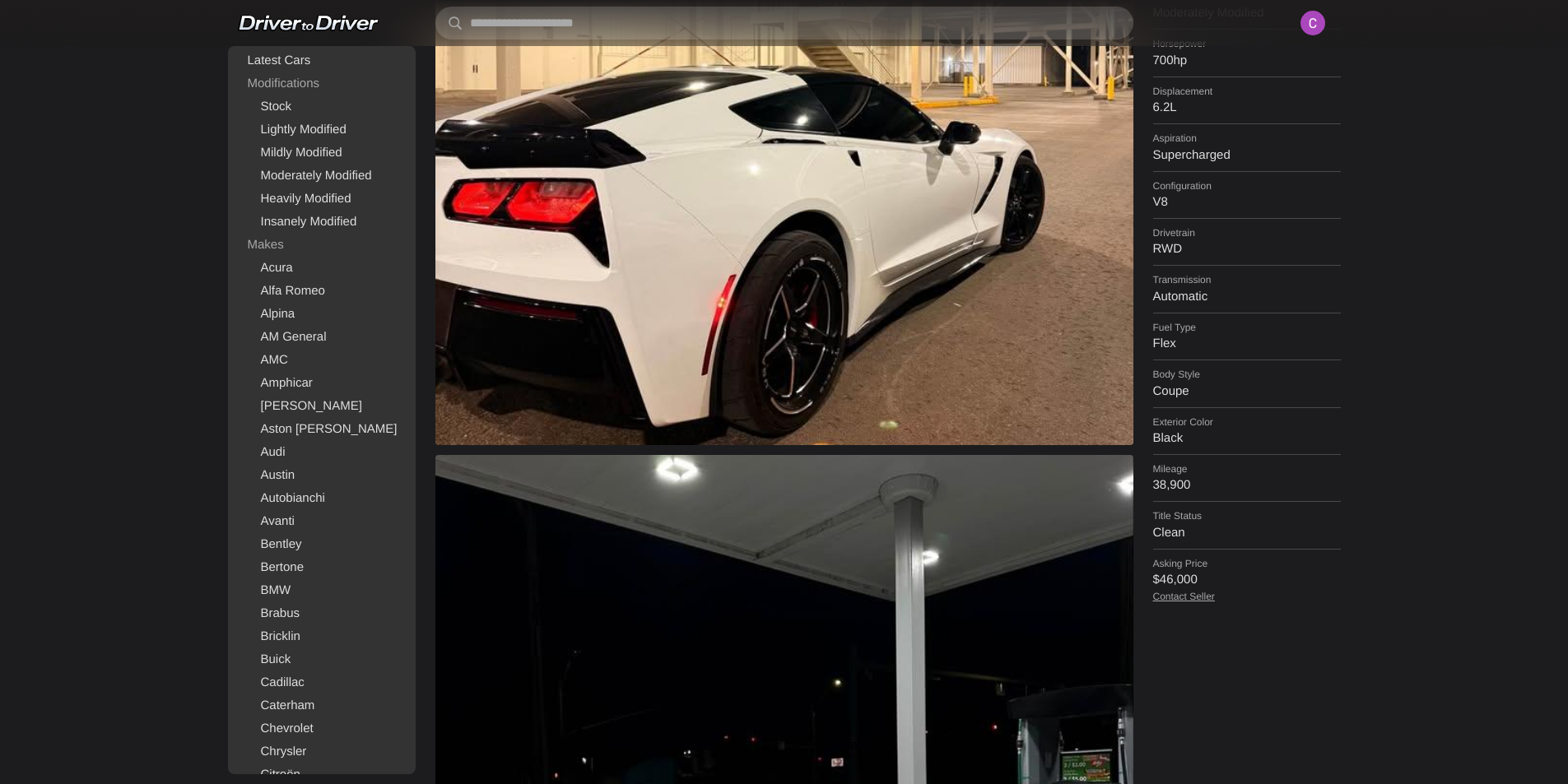
scroll to position [493, 0]
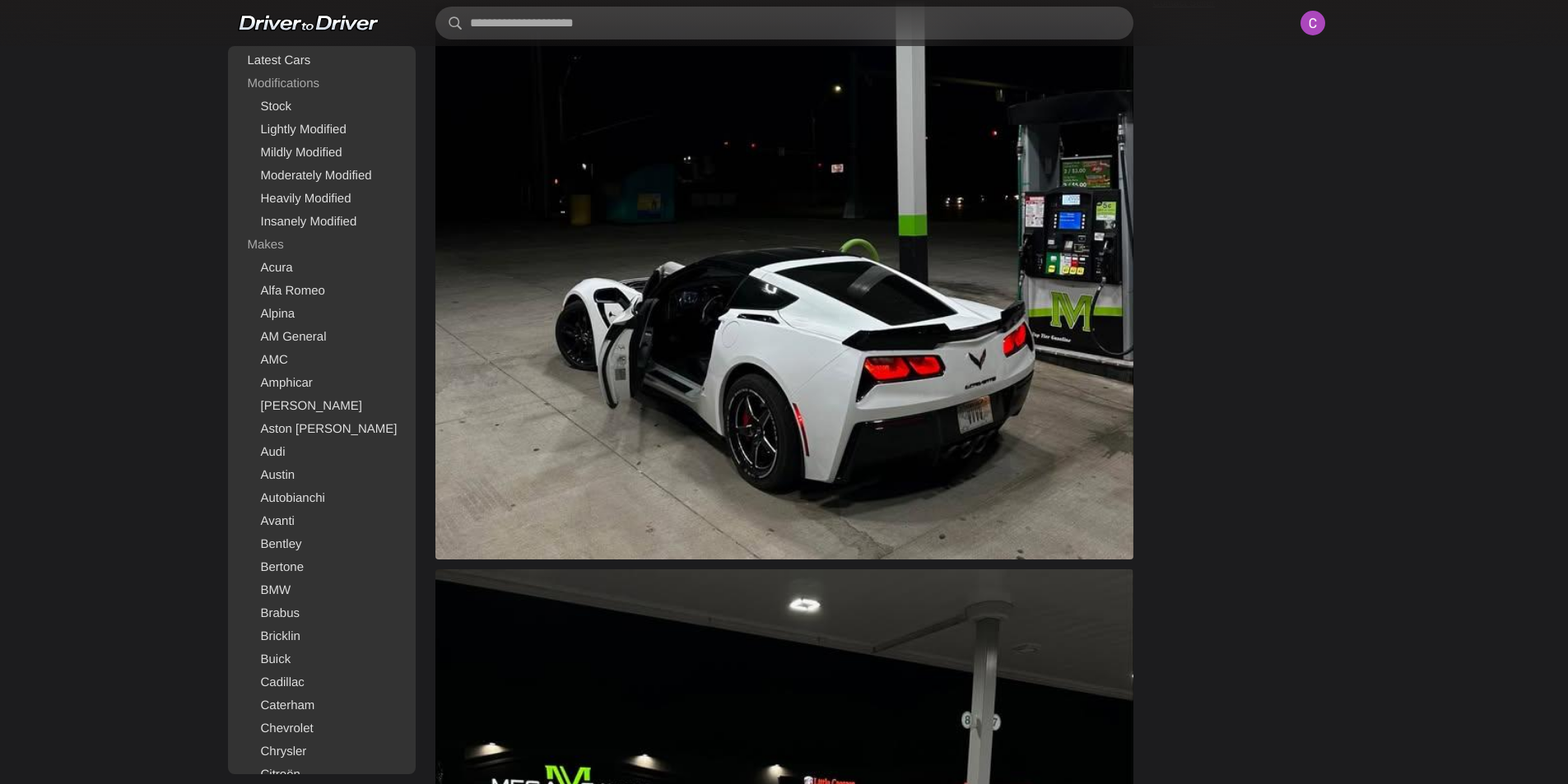
drag, startPoint x: 1212, startPoint y: 445, endPoint x: 1214, endPoint y: 436, distance: 9.2
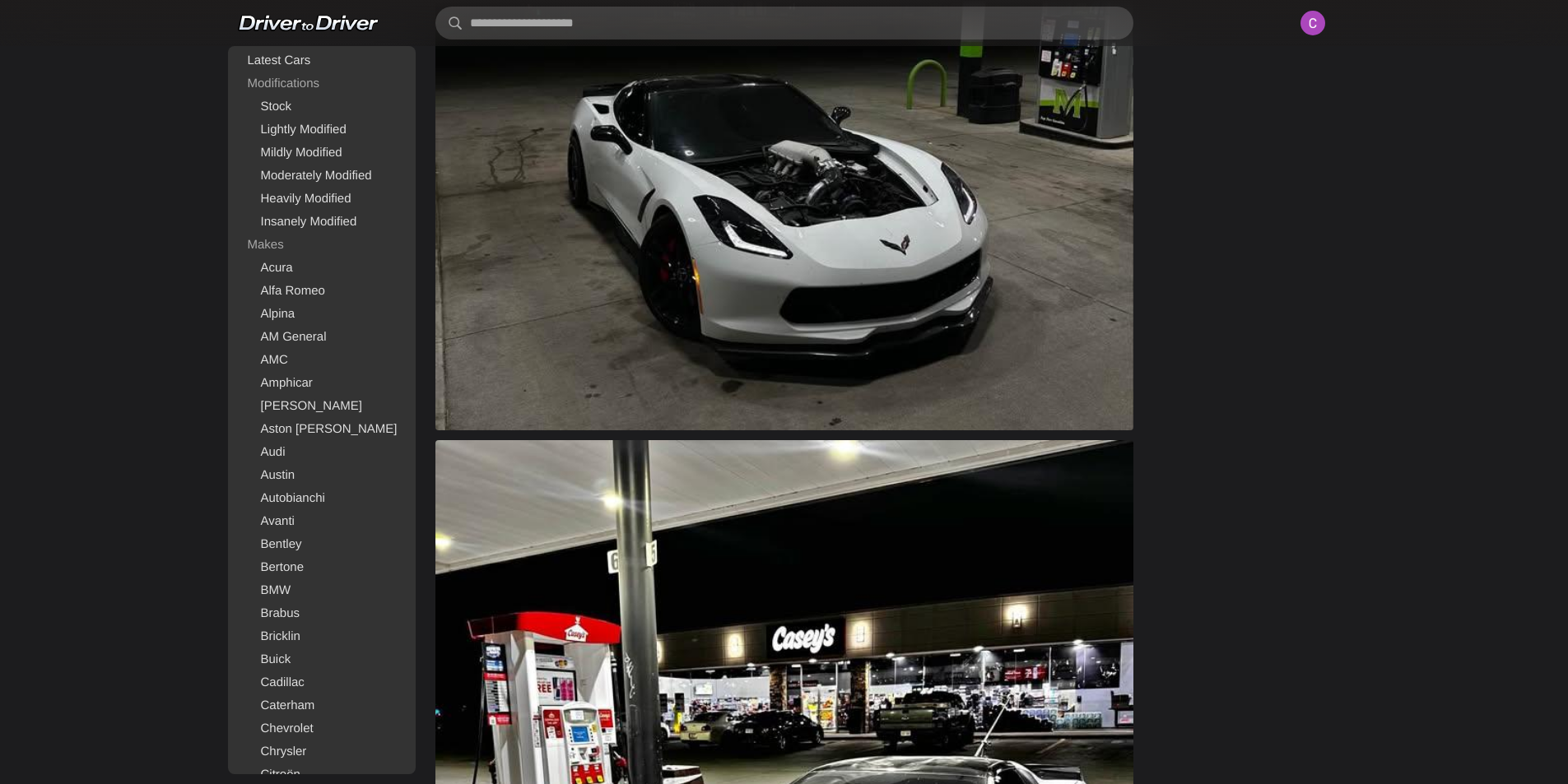
scroll to position [1810, 0]
